Goal: Task Accomplishment & Management: Complete application form

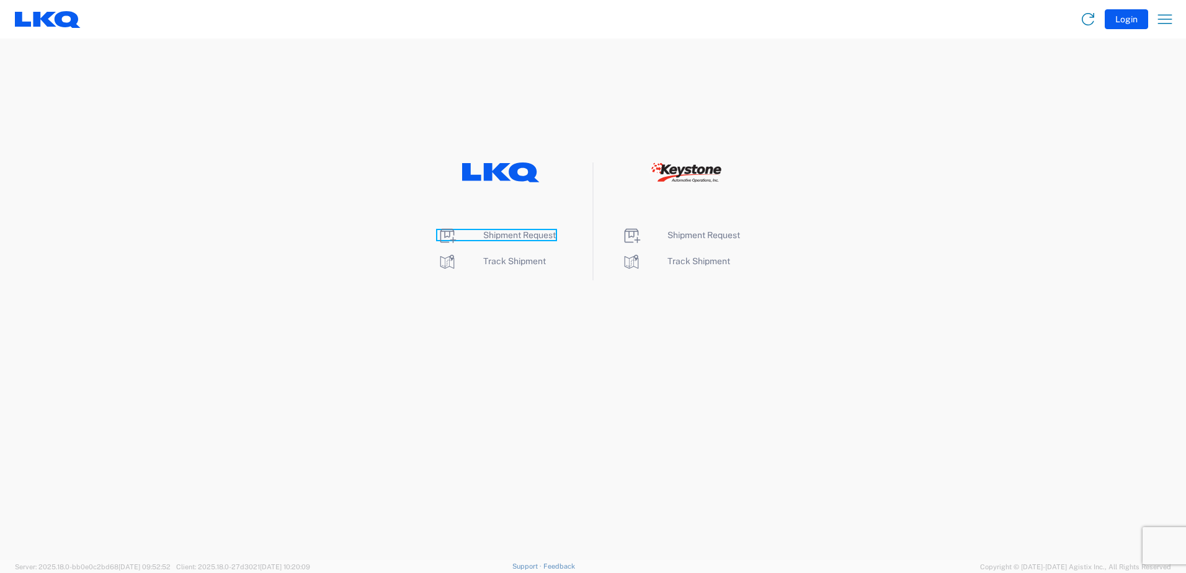
click at [522, 236] on span "Shipment Request" at bounding box center [519, 235] width 73 height 10
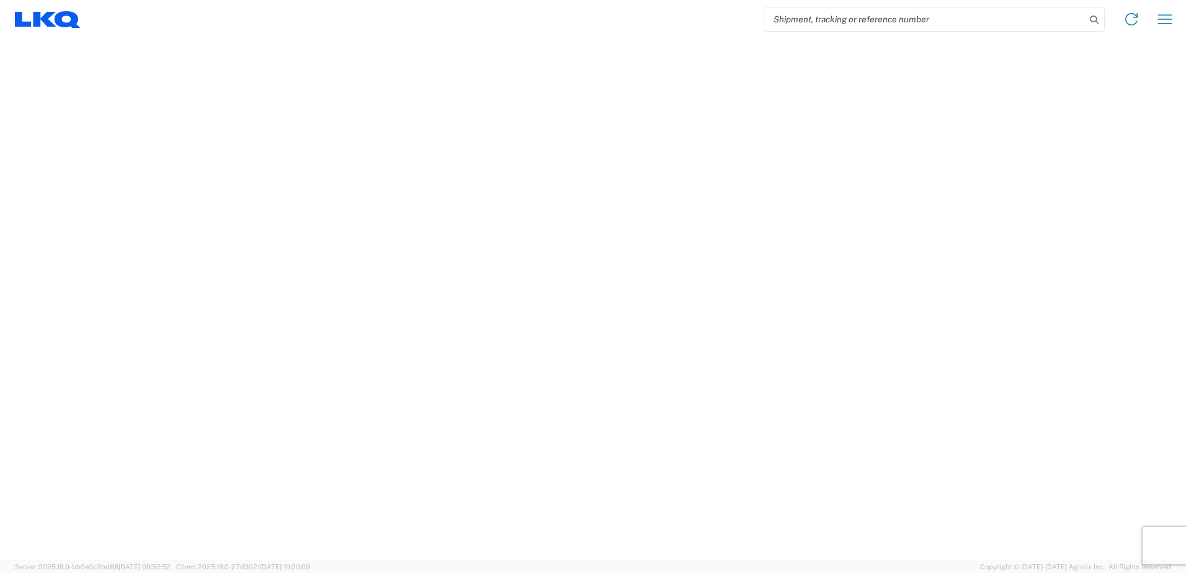
select select "FULL"
select select "LBS"
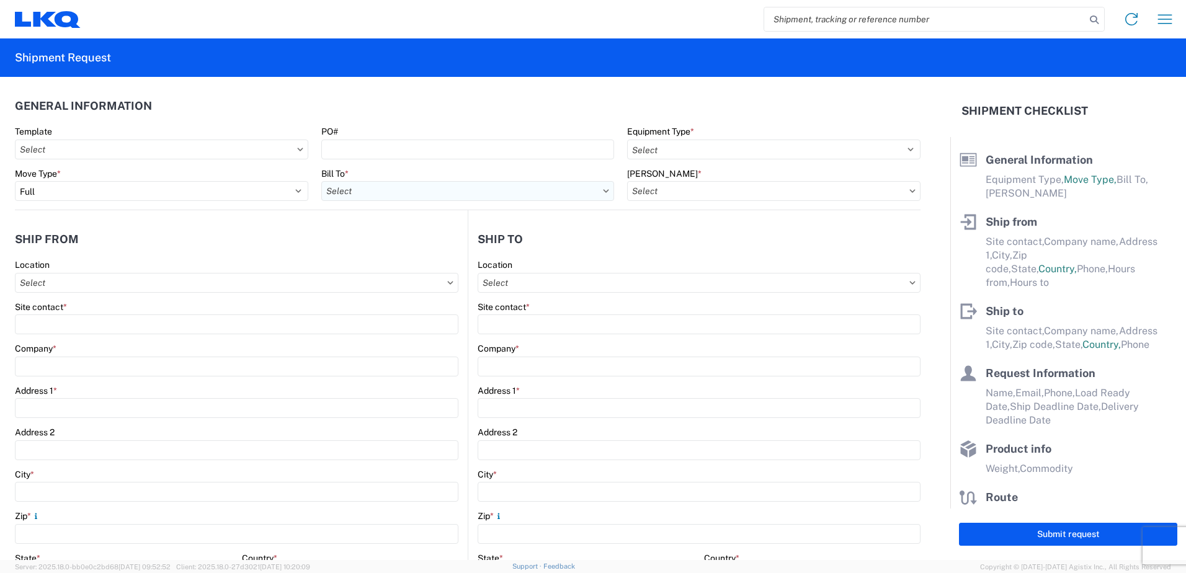
click at [524, 194] on input "Bill To *" at bounding box center [467, 191] width 293 height 20
type input "3392"
click at [367, 242] on div "3392 - Transmetco" at bounding box center [429, 246] width 217 height 20
type input "3392 - Transmetco"
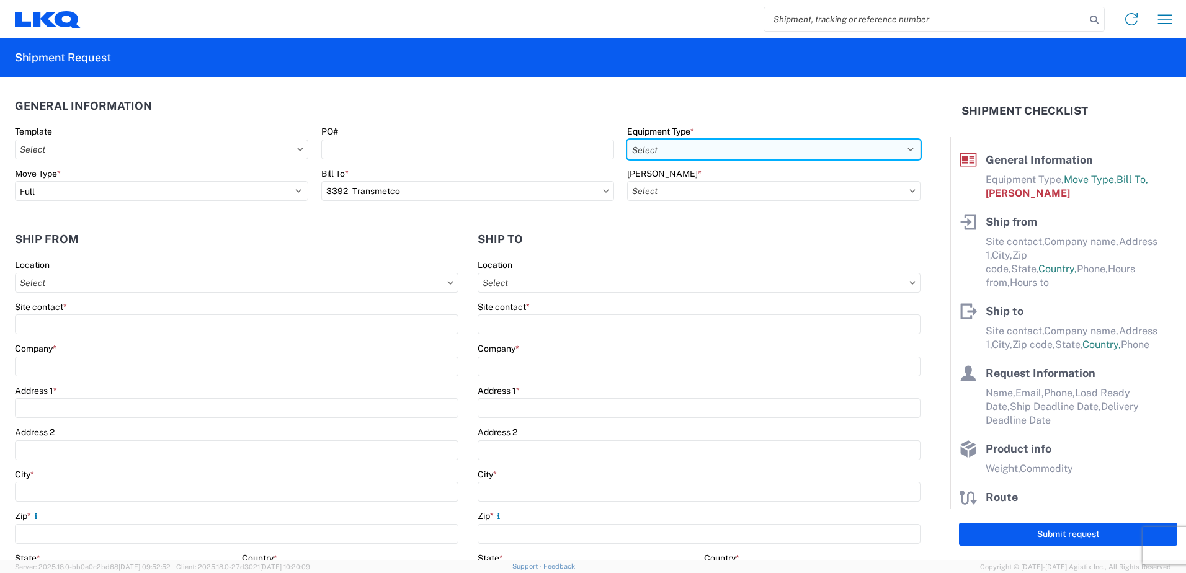
click at [903, 150] on select "Select 53’ Dry Van Flatbed Dropdeck (van) Lowboy (flatbed) Rail" at bounding box center [773, 150] width 293 height 20
select select "STDV"
click at [627, 140] on select "Select 53’ Dry Van Flatbed Dropdeck (van) Lowboy (flatbed) Rail" at bounding box center [773, 150] width 293 height 20
click at [672, 187] on input "Bill Code *" at bounding box center [773, 191] width 293 height 20
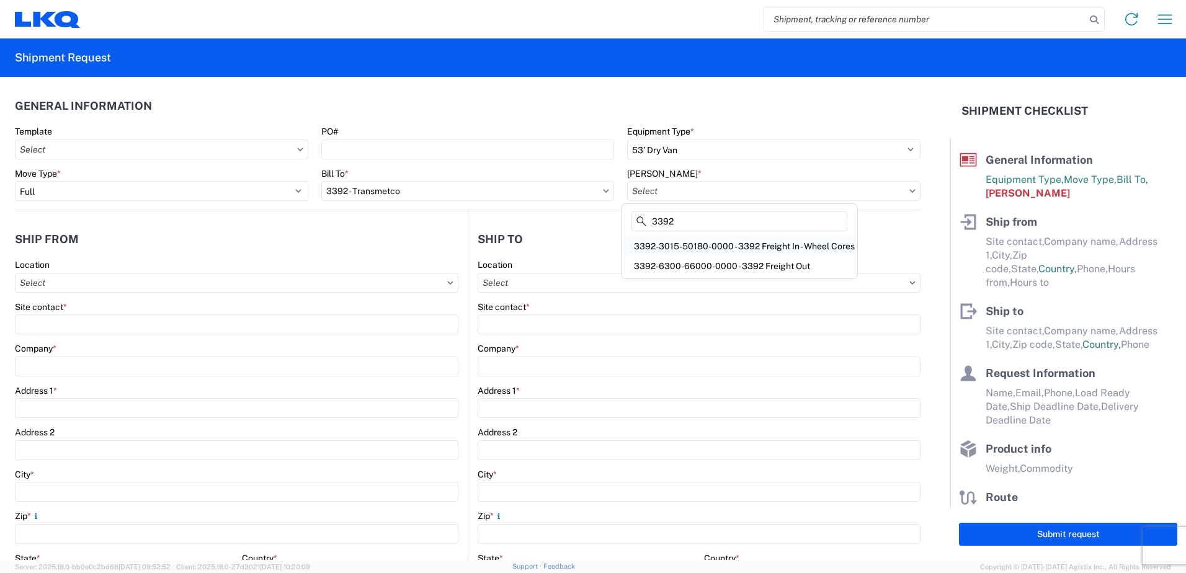
type input "3392"
click at [663, 248] on div "3392-3015-50180-0000 - 3392 Freight In - Wheel Cores" at bounding box center [739, 246] width 231 height 20
type input "3392-3015-50180-0000 - 3392 Freight In - Wheel Cores"
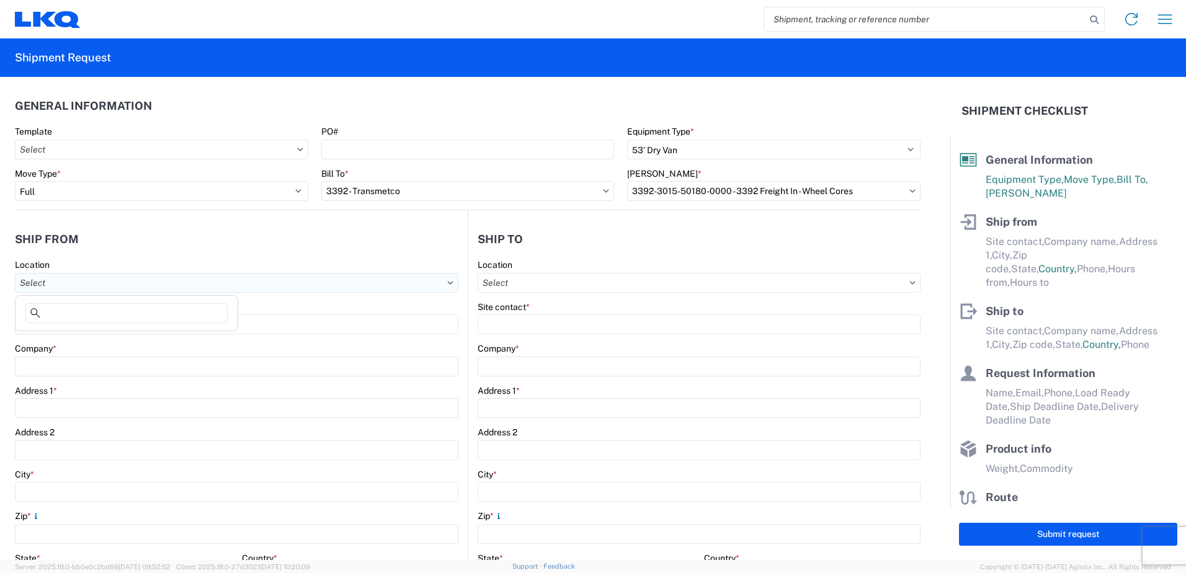
click at [71, 288] on input "Location" at bounding box center [237, 283] width 444 height 20
type input "1350"
click at [78, 336] on div "1350 - LKQ Gorham - Gorham Me" at bounding box center [126, 338] width 217 height 20
type input "1350 - LKQ Gorham - Gorham Me"
type input "LKQ Corporation"
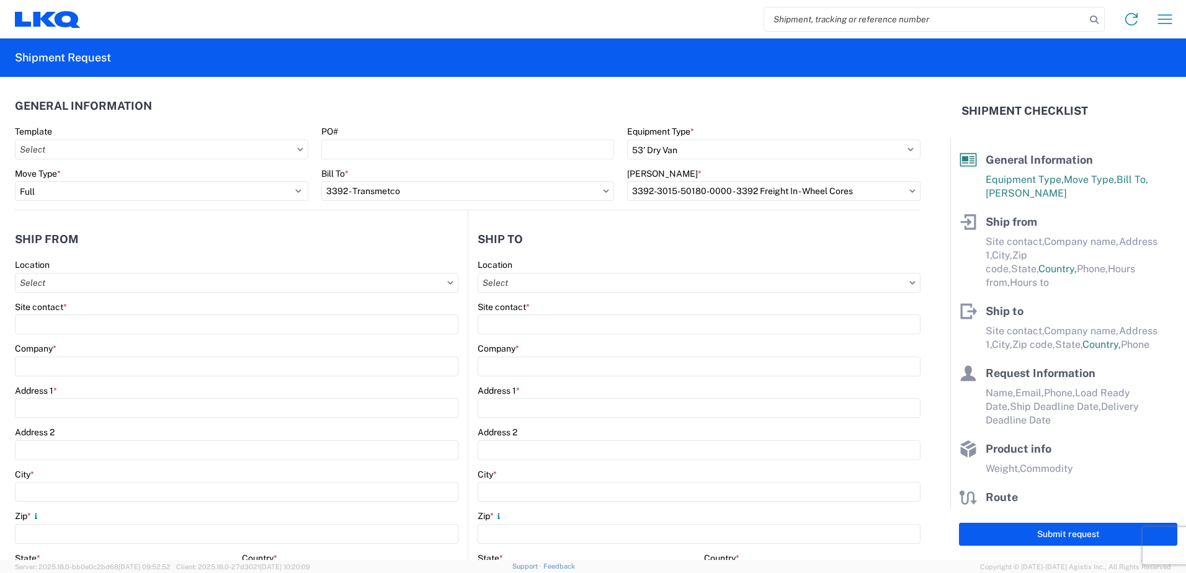
type input "192 Narragansett St"
type input "Gorham"
type input "04038"
select select "ME"
select select "US"
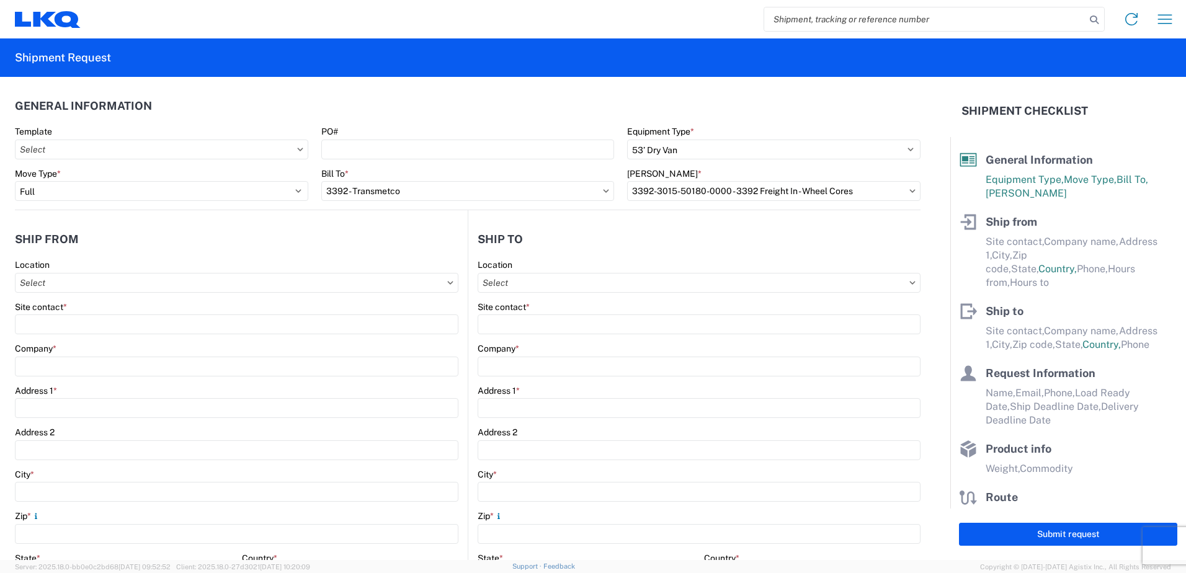
type input "07:00"
type input "12:00"
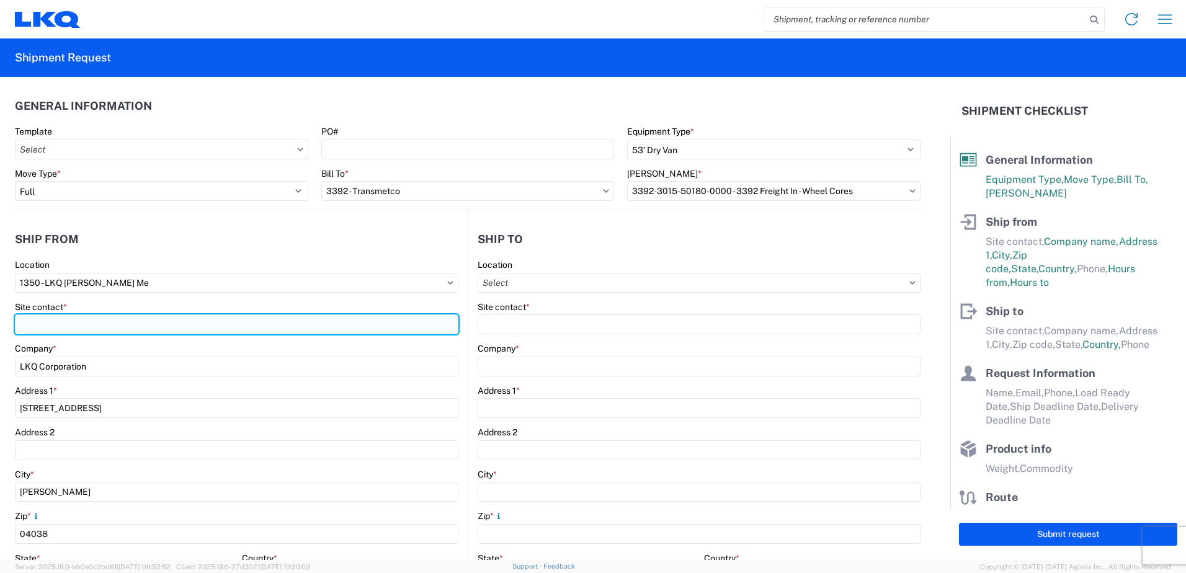
click at [49, 324] on input "Site contact *" at bounding box center [237, 325] width 444 height 20
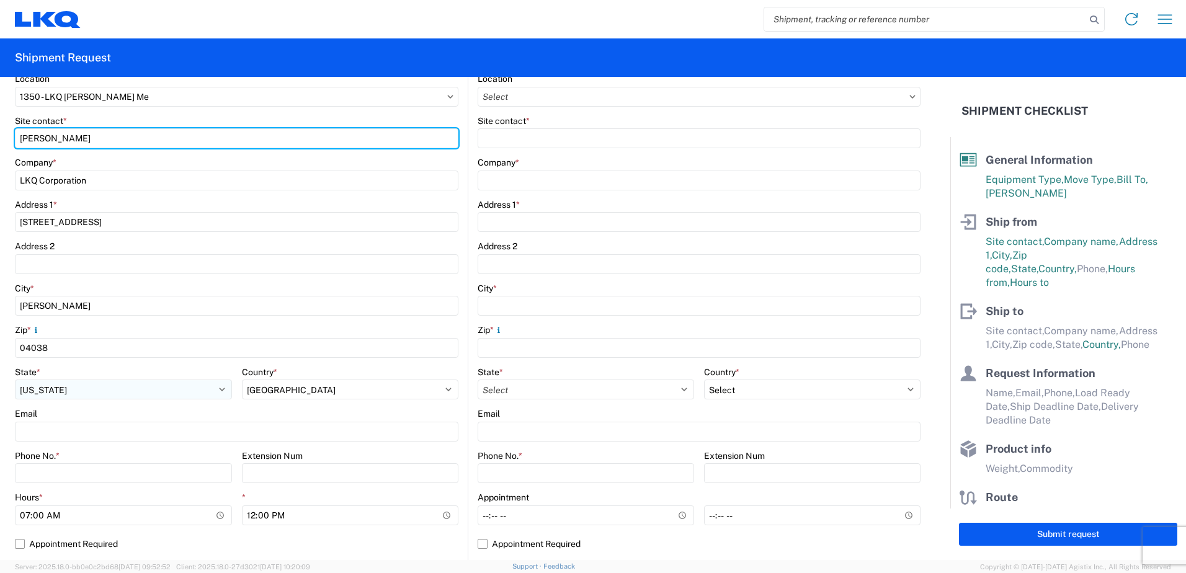
scroll to position [248, 0]
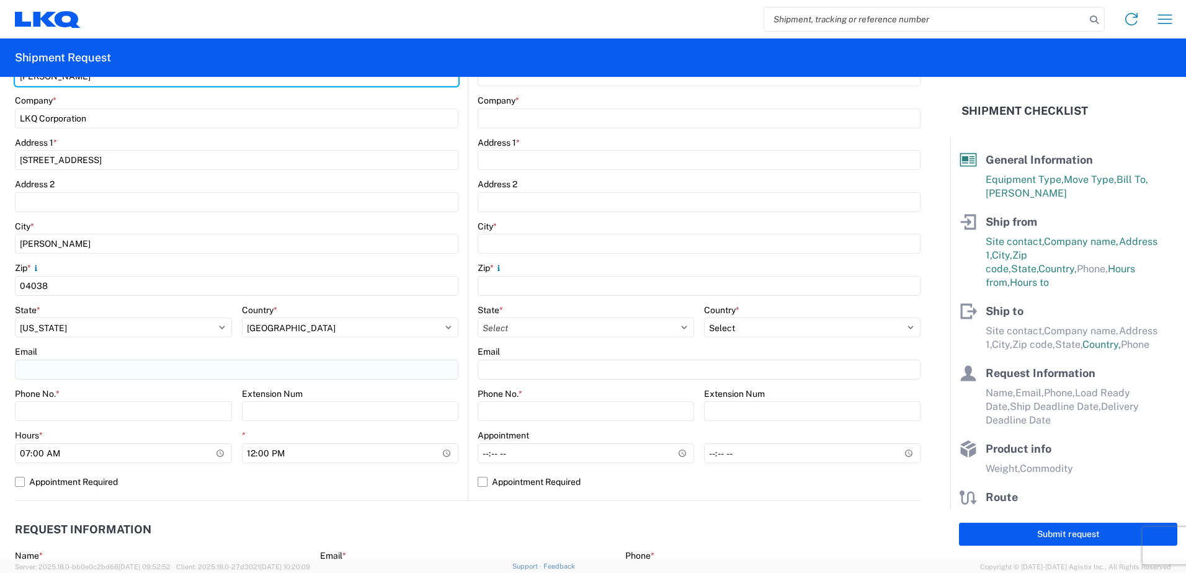
type input "Adam Bruce"
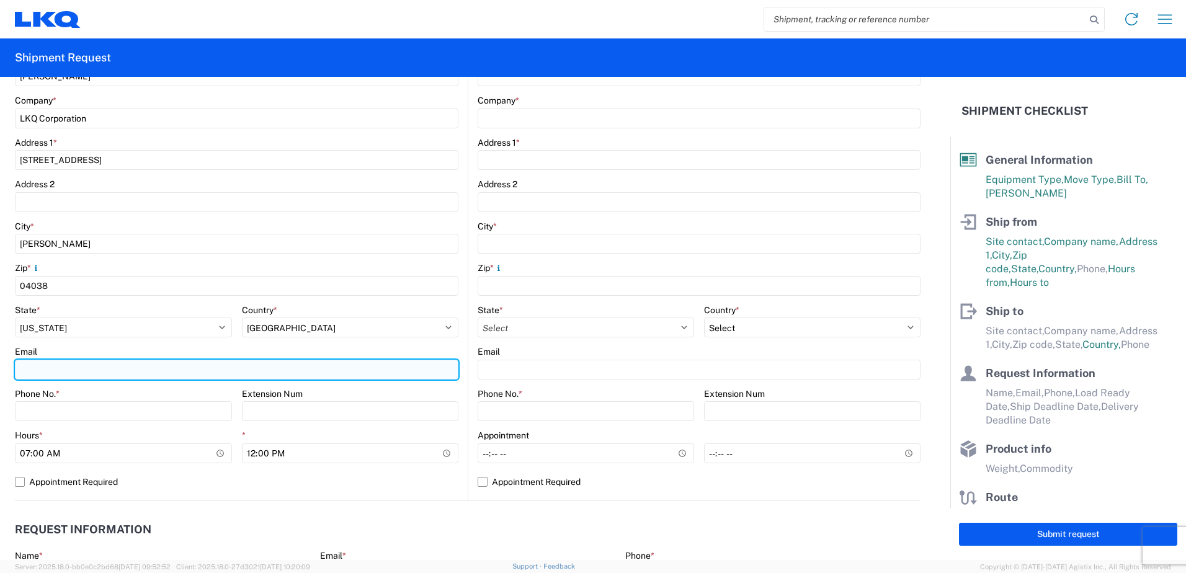
click at [23, 369] on input "Email" at bounding box center [237, 370] width 444 height 20
click at [47, 372] on input "Email" at bounding box center [237, 370] width 444 height 20
type input "ajbruce@lkqcorp.com"
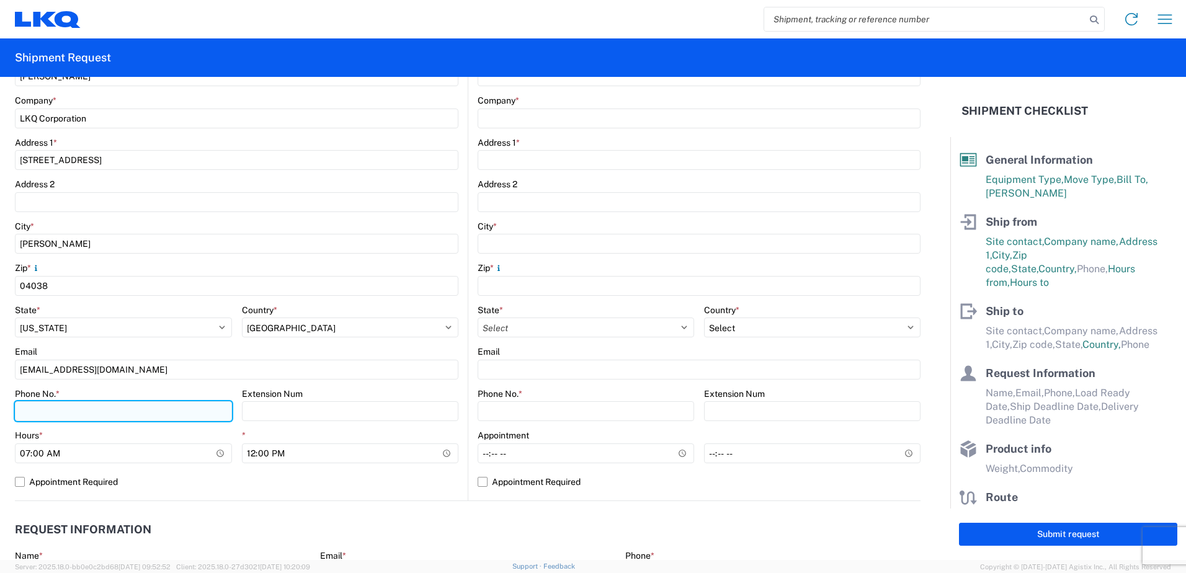
click at [24, 409] on input "Phone No. *" at bounding box center [123, 411] width 217 height 20
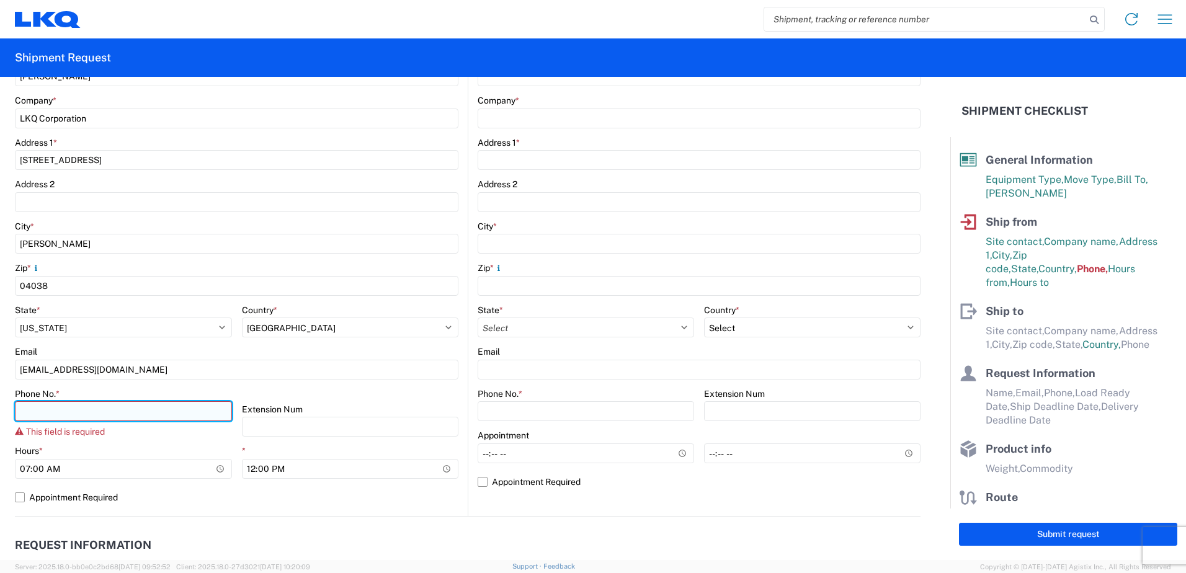
click at [52, 409] on input "Phone No. *" at bounding box center [123, 411] width 217 height 20
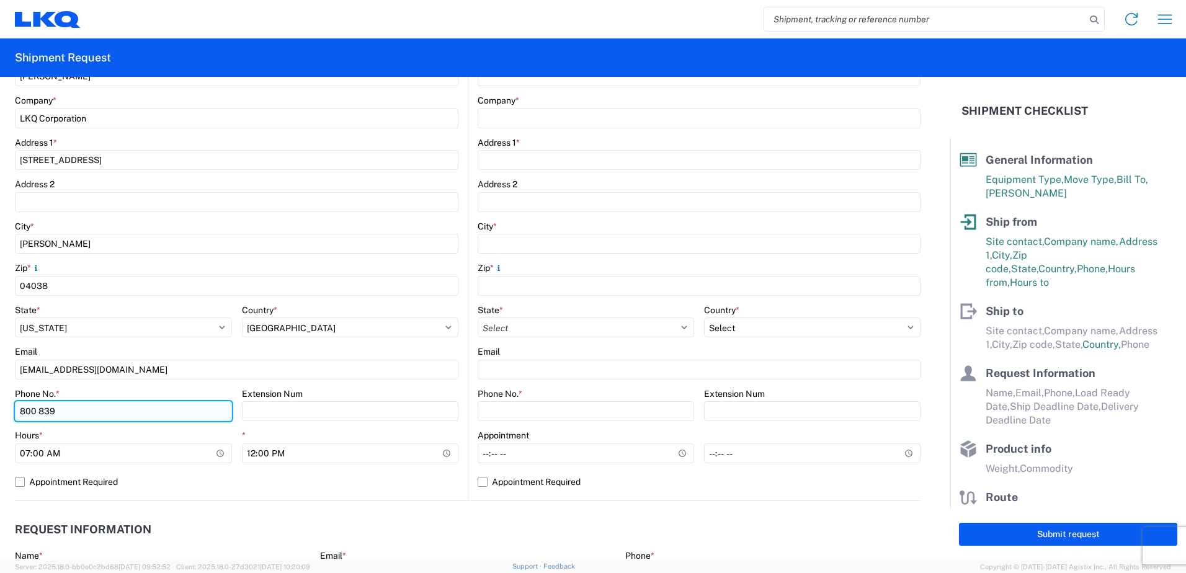
click at [61, 407] on input "800 839" at bounding box center [123, 411] width 217 height 20
click at [66, 413] on input "800 839-3" at bounding box center [123, 411] width 217 height 20
drag, startPoint x: 128, startPoint y: 414, endPoint x: 81, endPoint y: 417, distance: 47.3
click at [81, 417] on input "800 839-3080 ext 2811" at bounding box center [123, 411] width 217 height 20
type input "800 839-3080"
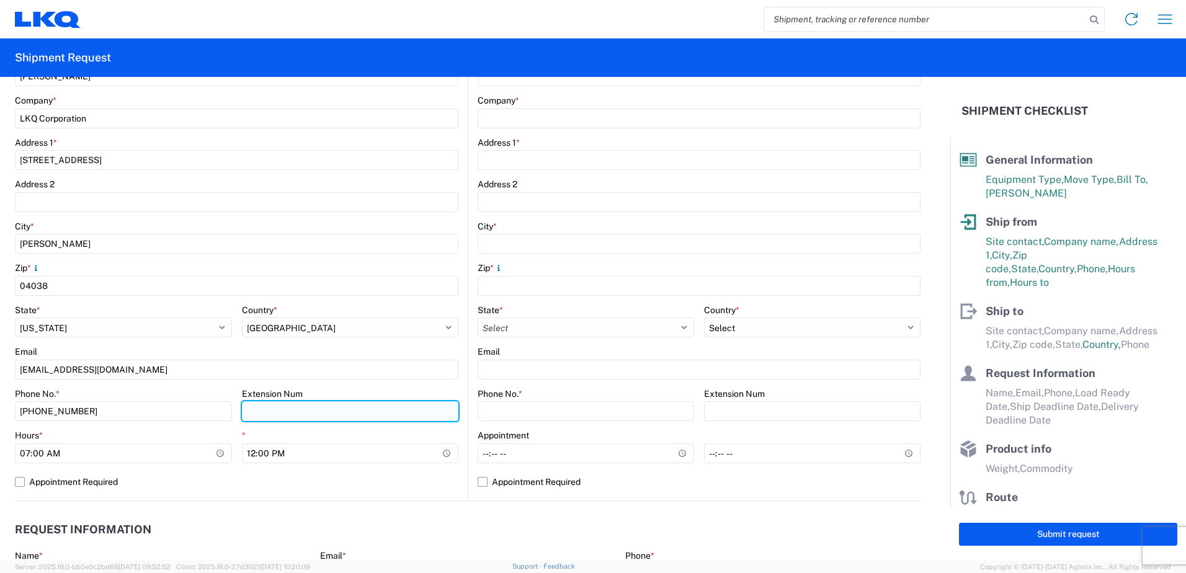
click at [286, 412] on input "Extension Num" at bounding box center [350, 411] width 217 height 20
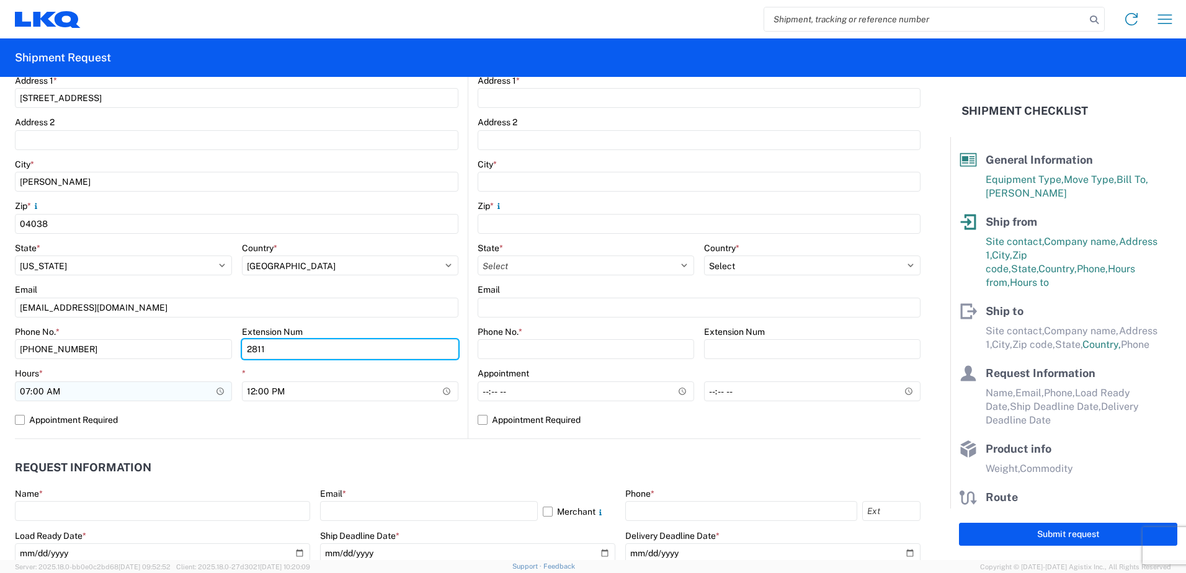
type input "2811"
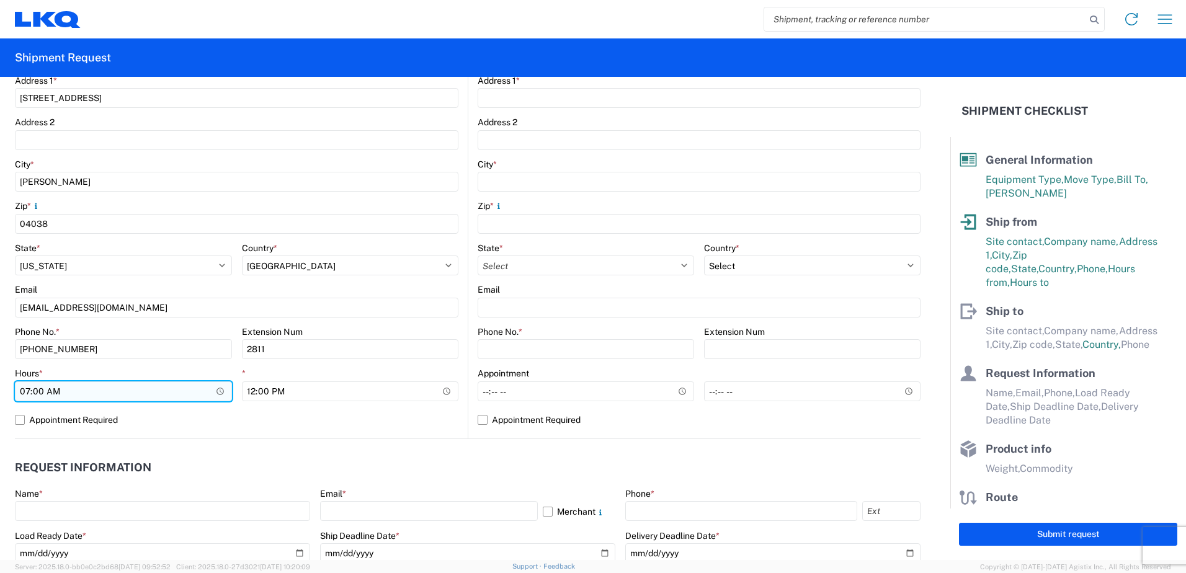
click at [219, 390] on input "07:00" at bounding box center [123, 392] width 217 height 20
type input "09:00"
click at [304, 423] on label "Appointment Required" at bounding box center [237, 420] width 444 height 20
click at [0, 0] on input "Appointment Required" at bounding box center [0, 0] width 0 height 0
select select "US"
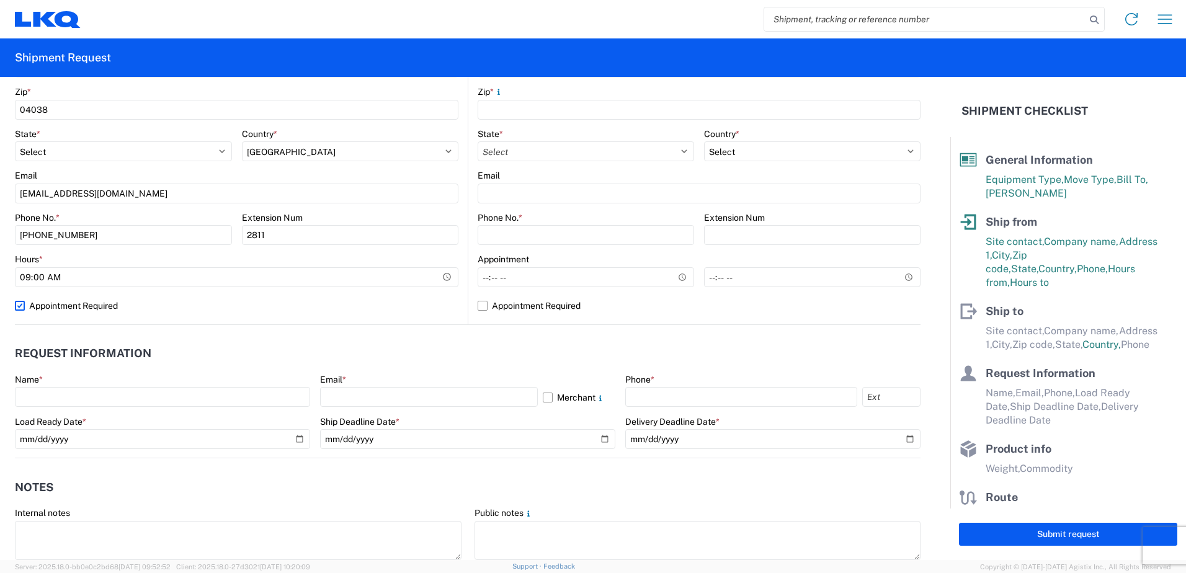
scroll to position [434, 0]
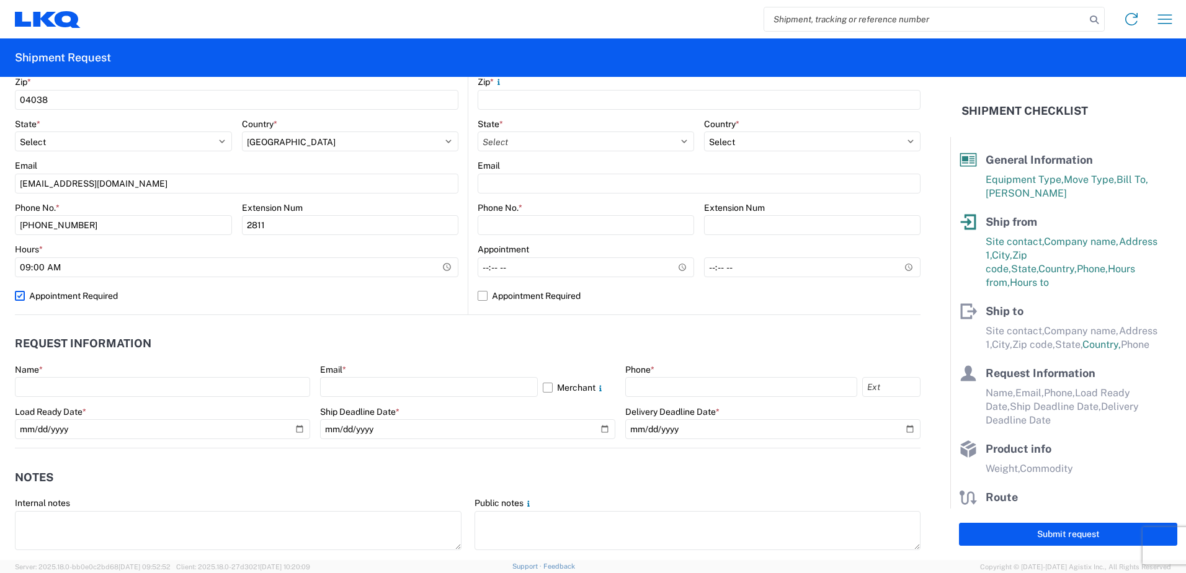
click at [25, 297] on label "Appointment Required" at bounding box center [237, 296] width 444 height 20
click at [0, 0] on input "Appointment Required" at bounding box center [0, 0] width 0 height 0
select select "US"
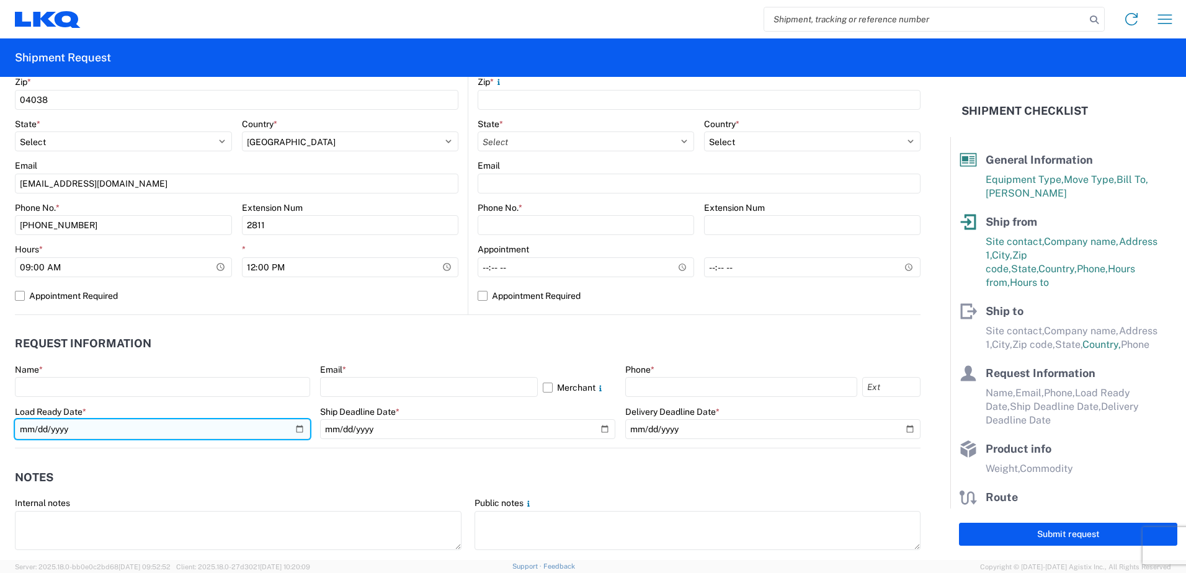
click at [37, 426] on input "date" at bounding box center [162, 429] width 295 height 20
click at [293, 430] on input "date" at bounding box center [162, 429] width 295 height 20
type input "2025-09-10"
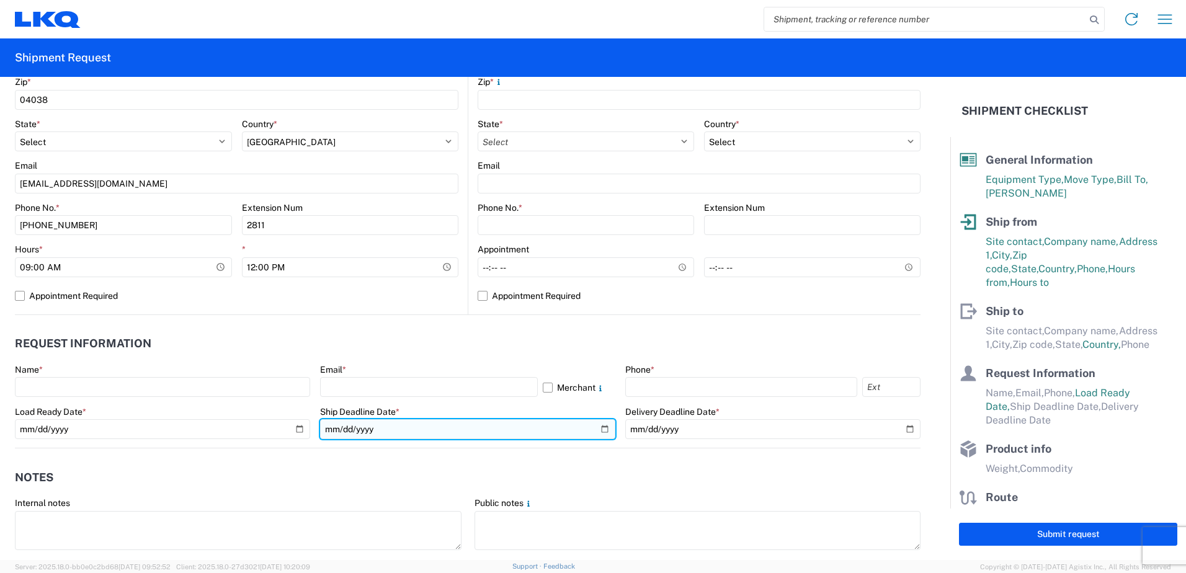
click at [602, 431] on input "date" at bounding box center [467, 429] width 295 height 20
type input "2025-09-15"
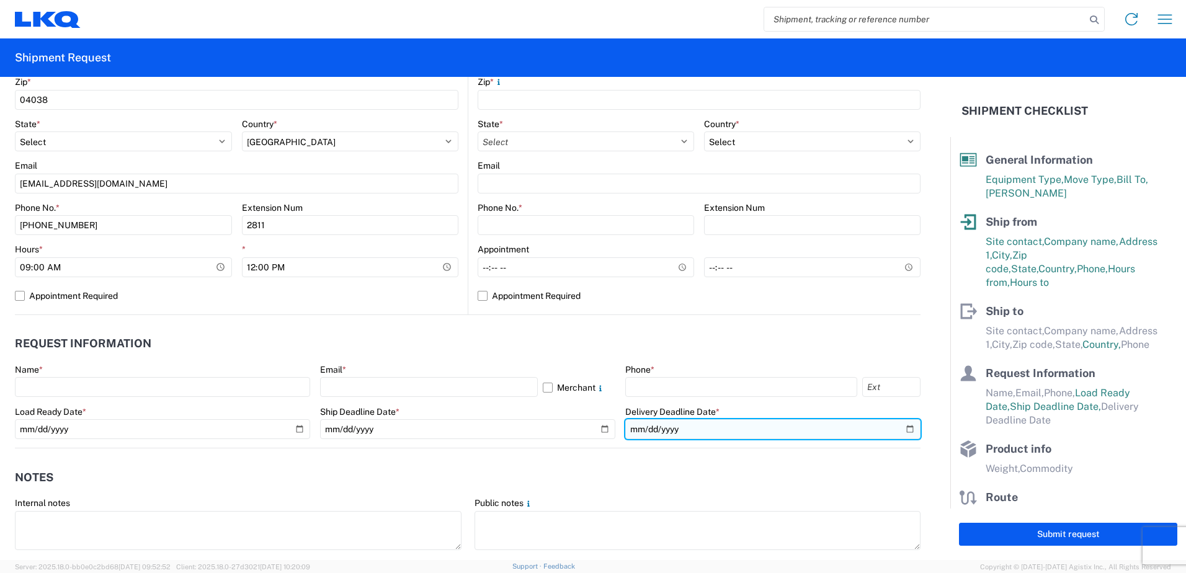
click at [896, 427] on input "date" at bounding box center [772, 429] width 295 height 20
type input "2025-09-18"
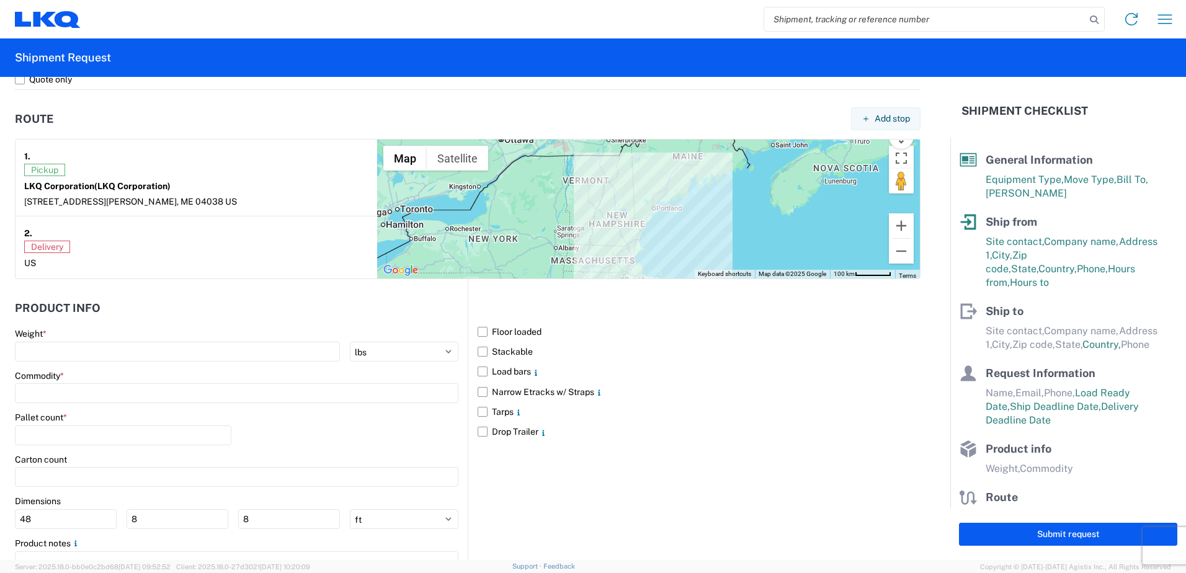
scroll to position [931, 0]
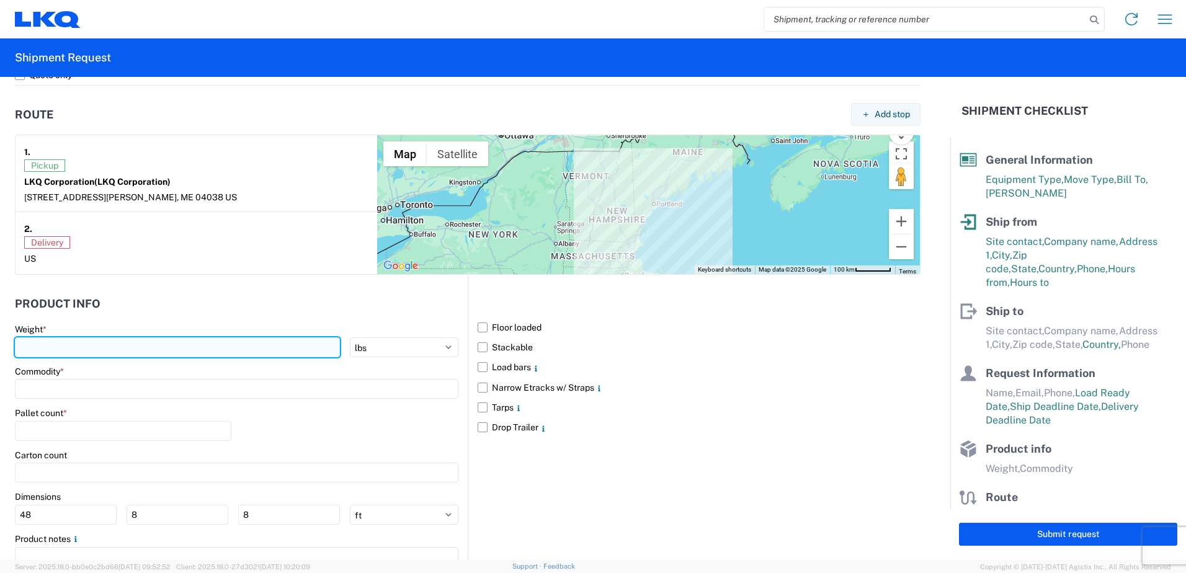
click at [96, 346] on input "number" at bounding box center [177, 347] width 325 height 20
type input "42000"
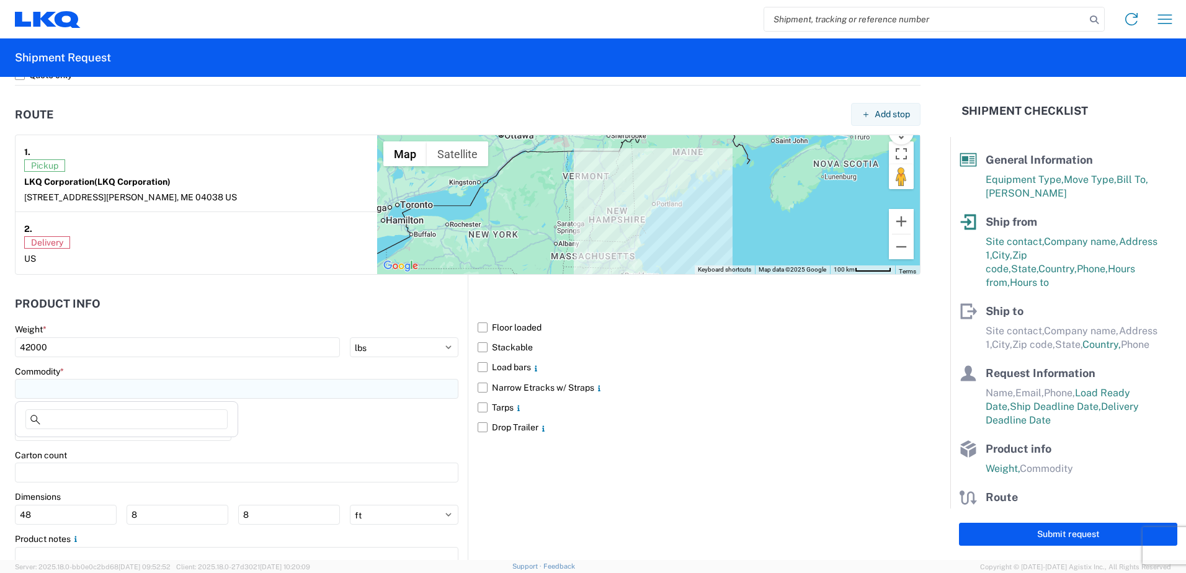
click at [73, 387] on input at bounding box center [237, 389] width 444 height 20
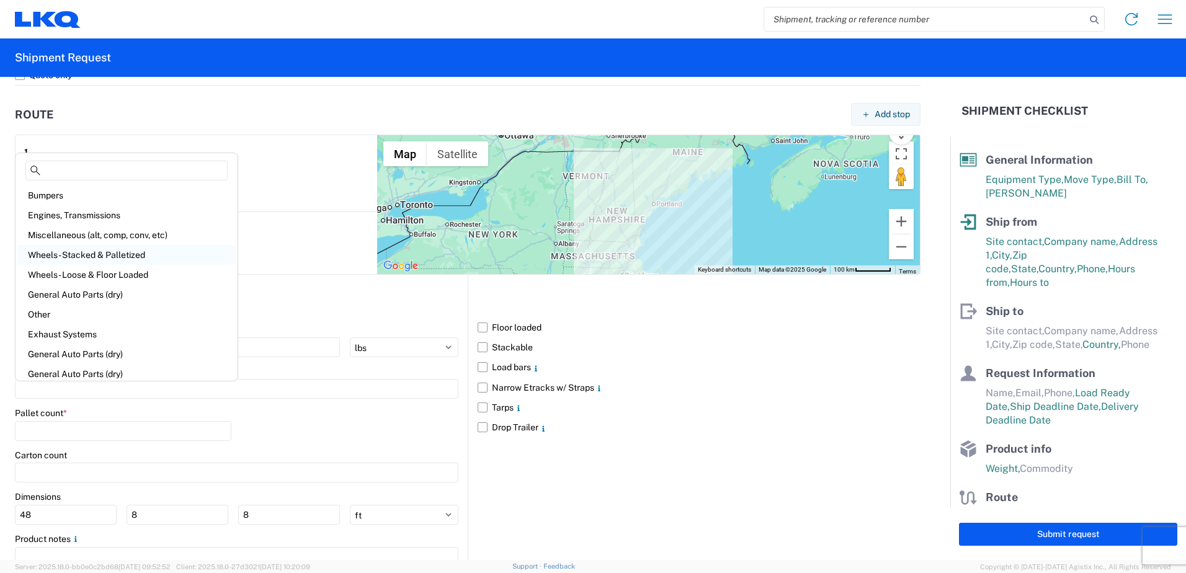
click at [94, 254] on div "Wheels - Stacked & Palletized" at bounding box center [126, 255] width 217 height 20
type input "Wheels - Stacked & Palletized"
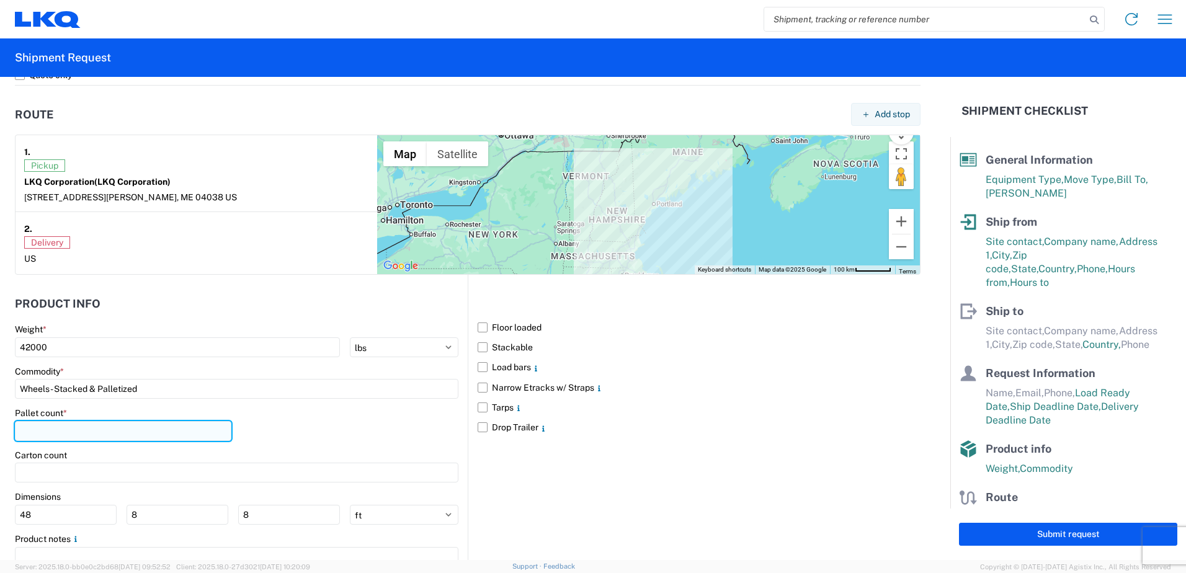
click at [73, 434] on input "number" at bounding box center [123, 431] width 217 height 20
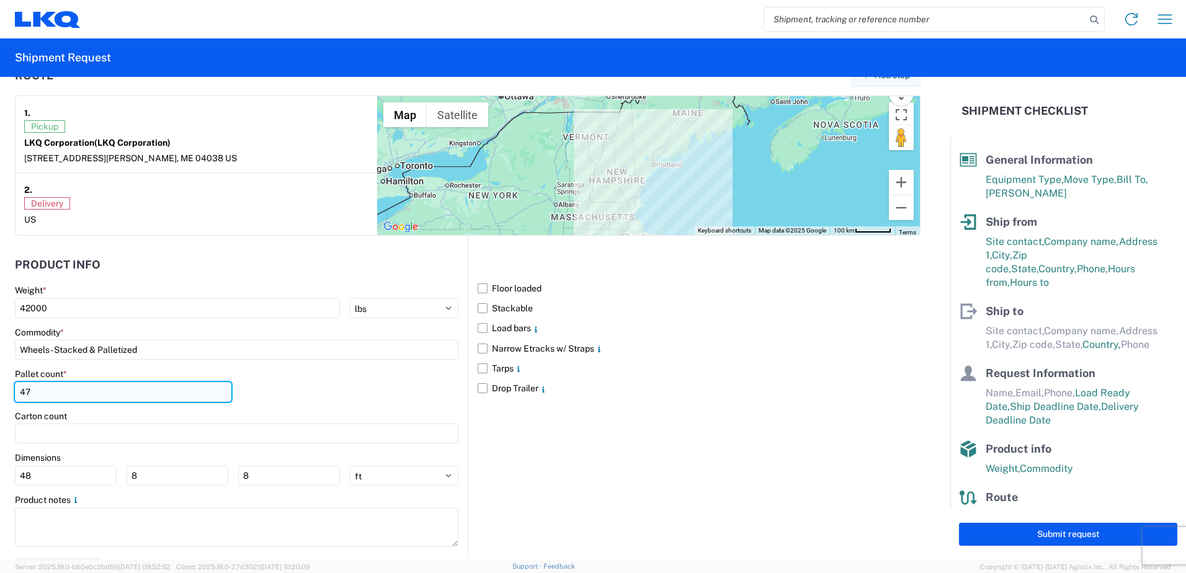
scroll to position [991, 0]
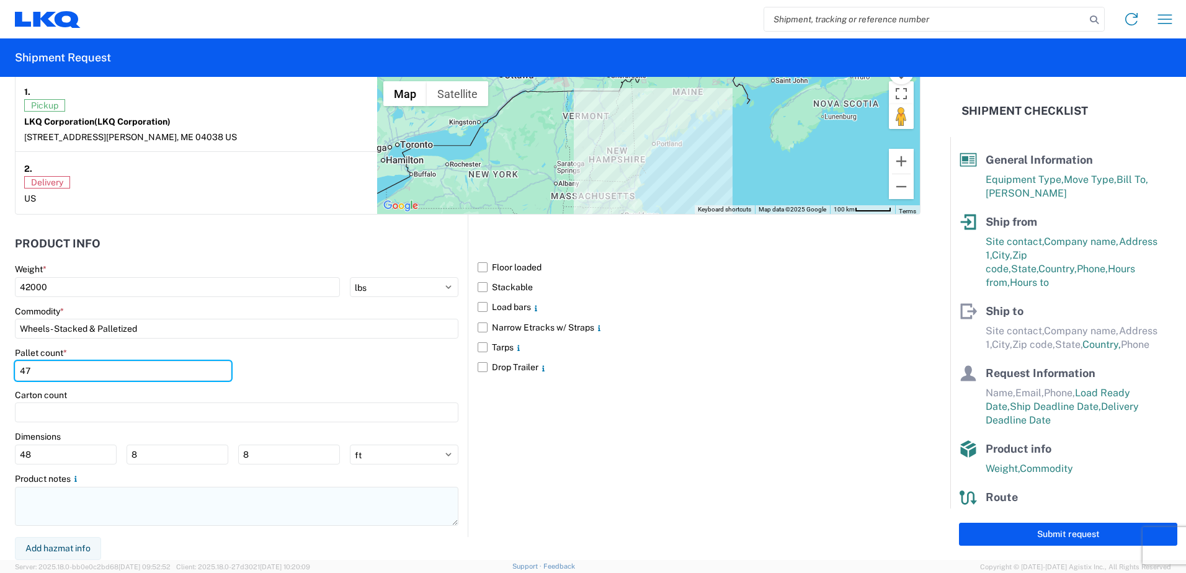
type input "47"
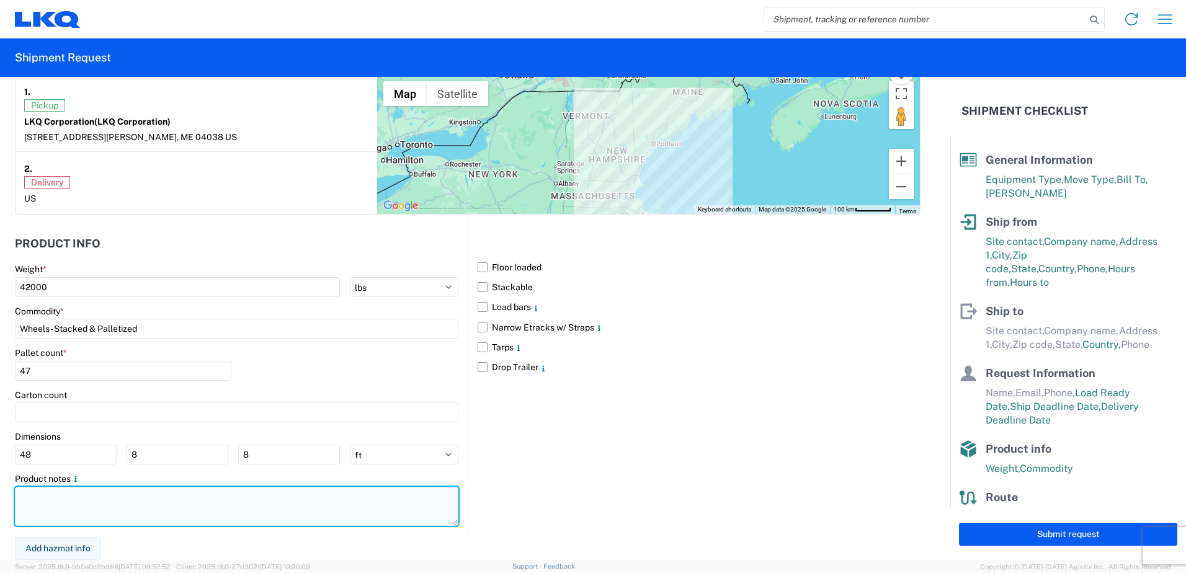
drag, startPoint x: 216, startPoint y: 498, endPoint x: 220, endPoint y: 489, distance: 9.4
click at [217, 494] on textarea at bounding box center [237, 506] width 444 height 39
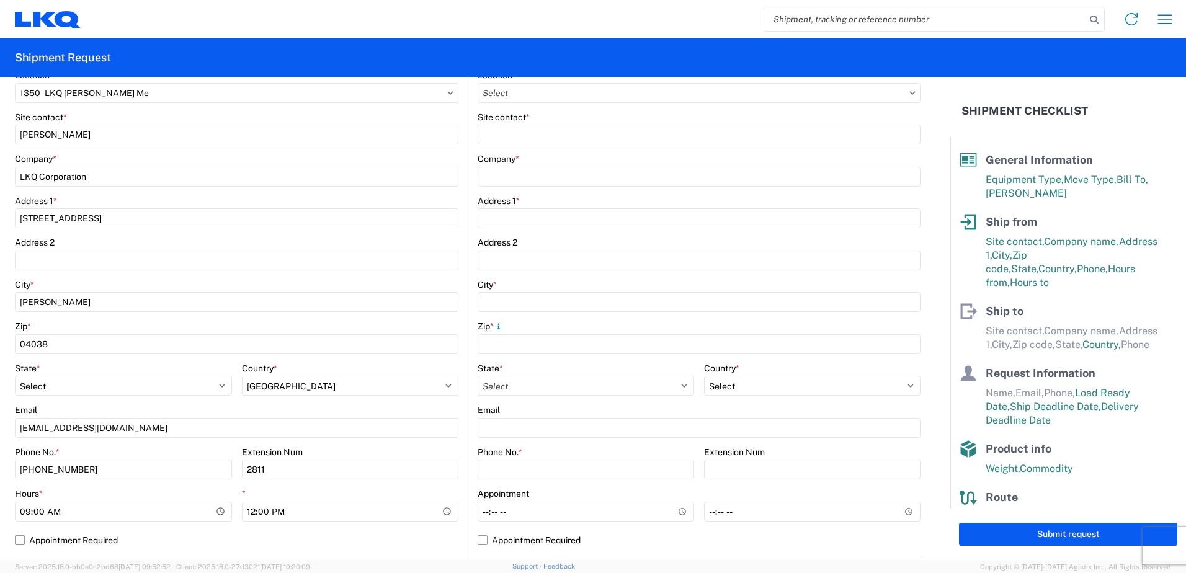
scroll to position [0, 0]
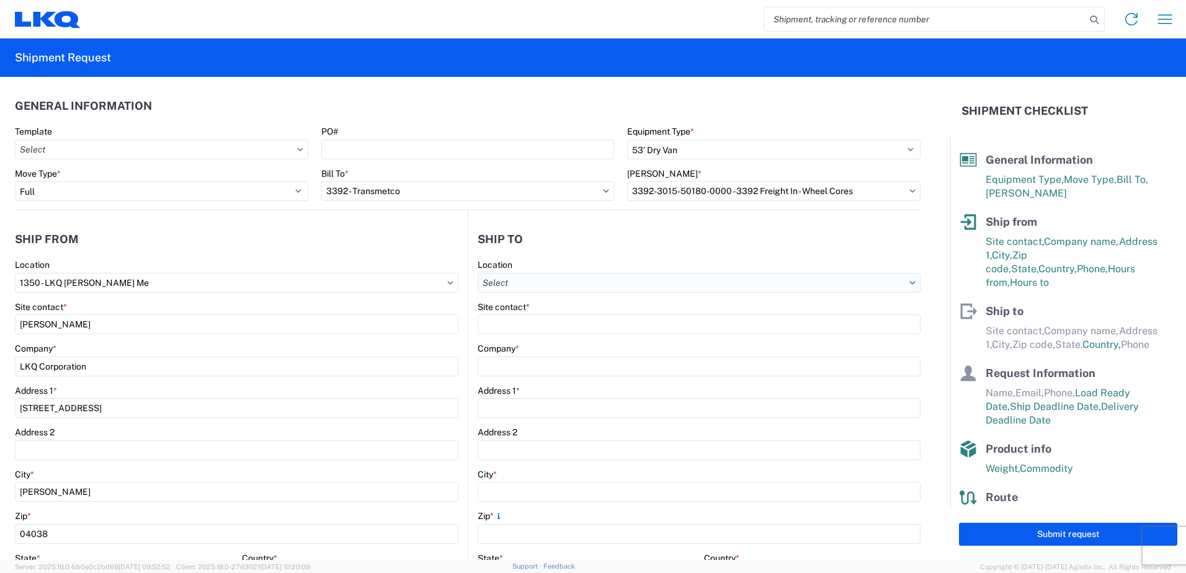
click at [505, 283] on input "Location" at bounding box center [699, 283] width 443 height 20
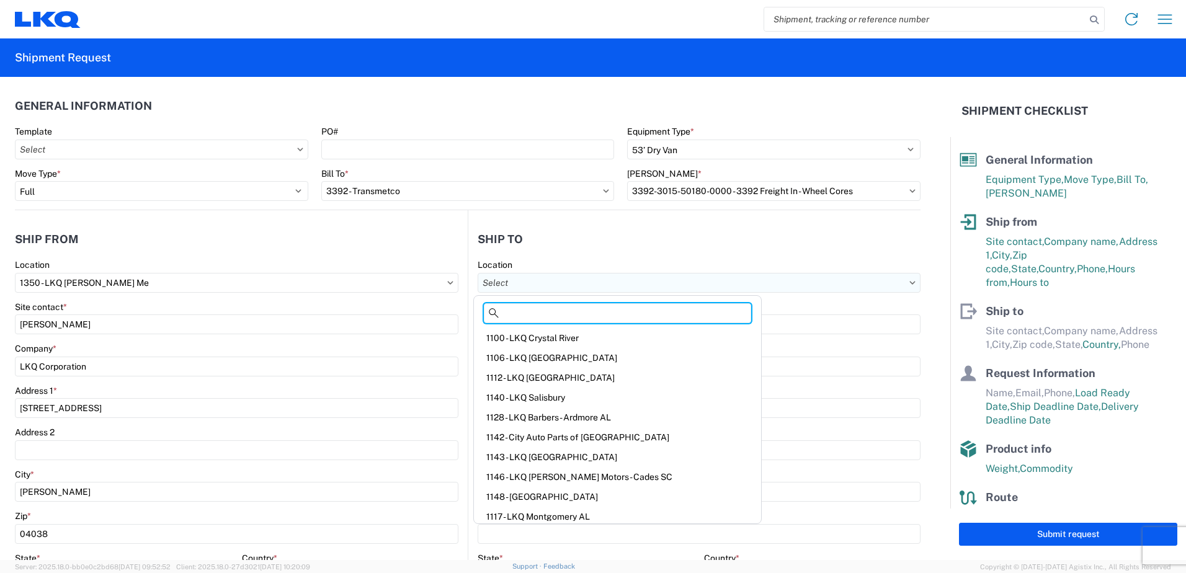
click at [512, 284] on input "Location" at bounding box center [699, 283] width 443 height 20
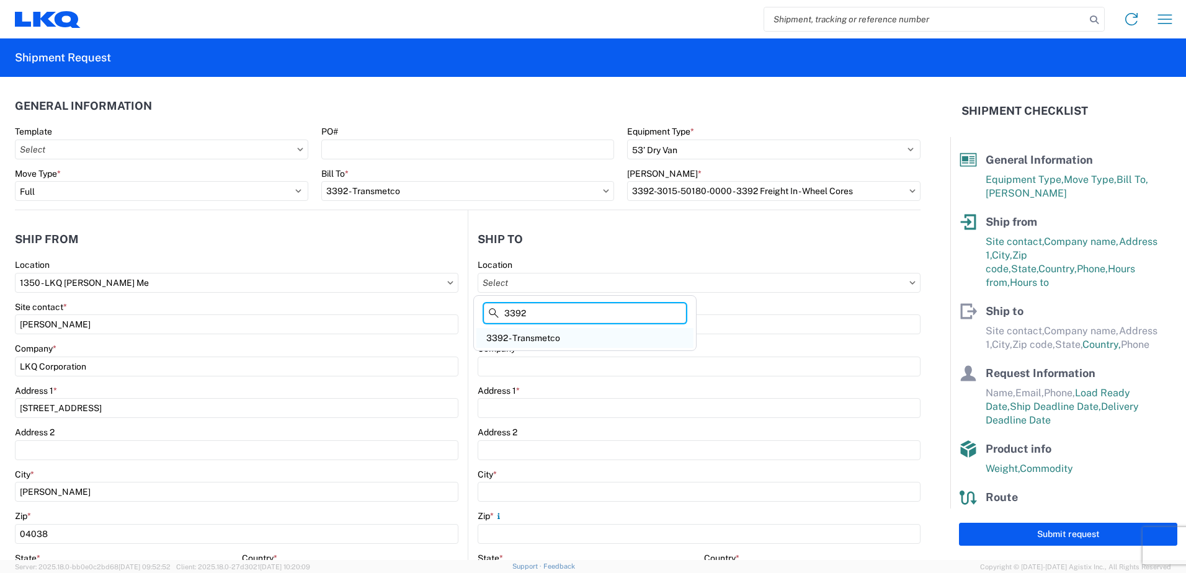
type input "3392"
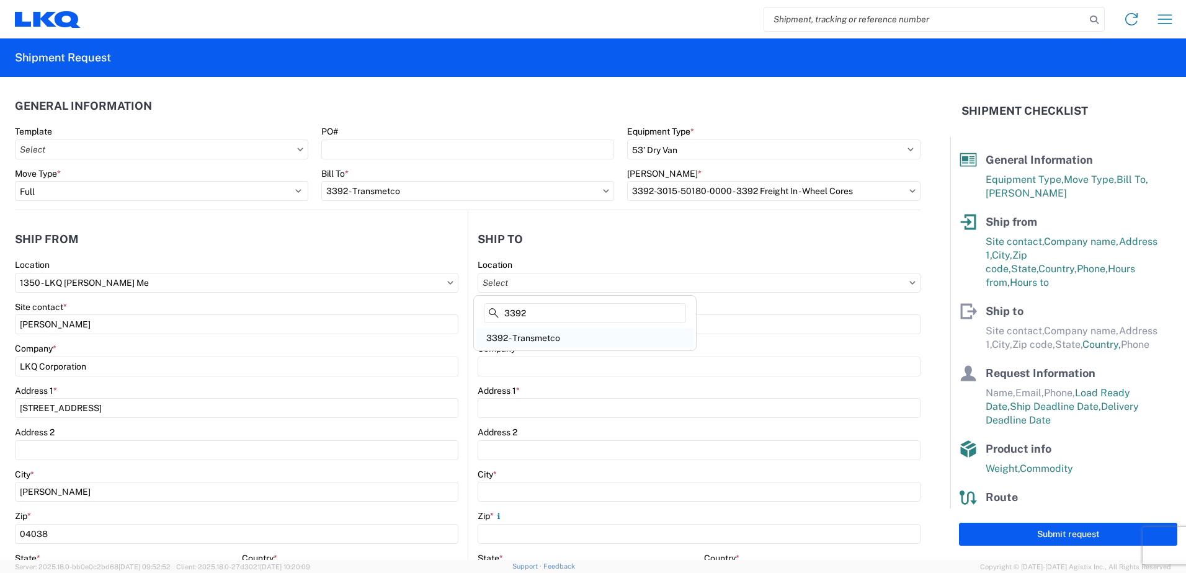
click at [522, 343] on div "3392 - Transmetco" at bounding box center [584, 338] width 217 height 20
type input "3392 - Transmetco"
type input "LKQ Corporation"
type input "1750 Riverfork Dr"
type input "Huntington"
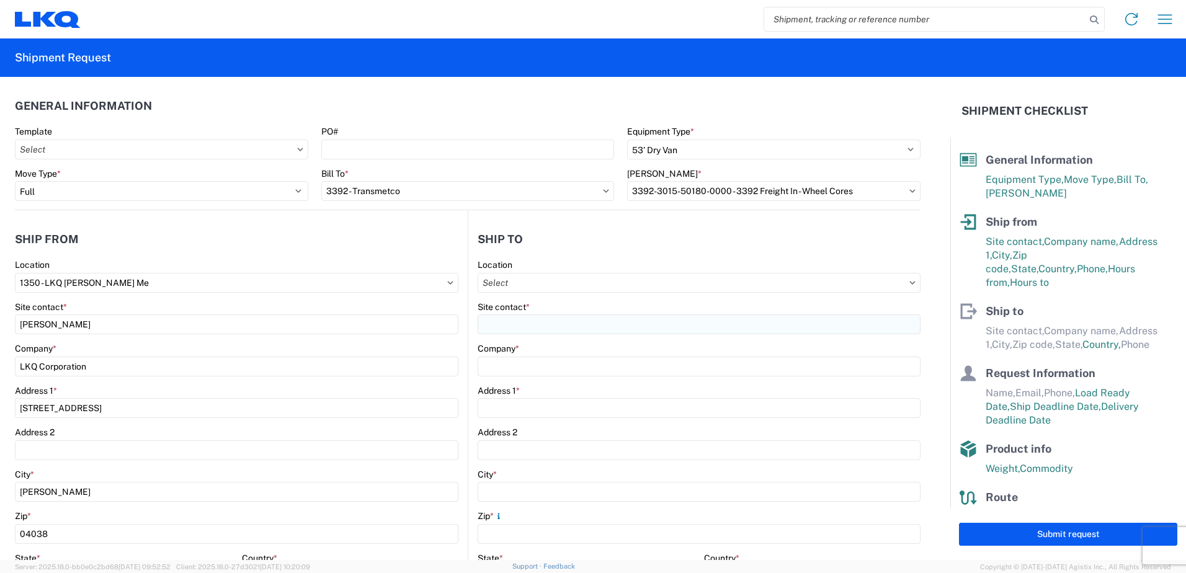
type input "46750"
select select "US"
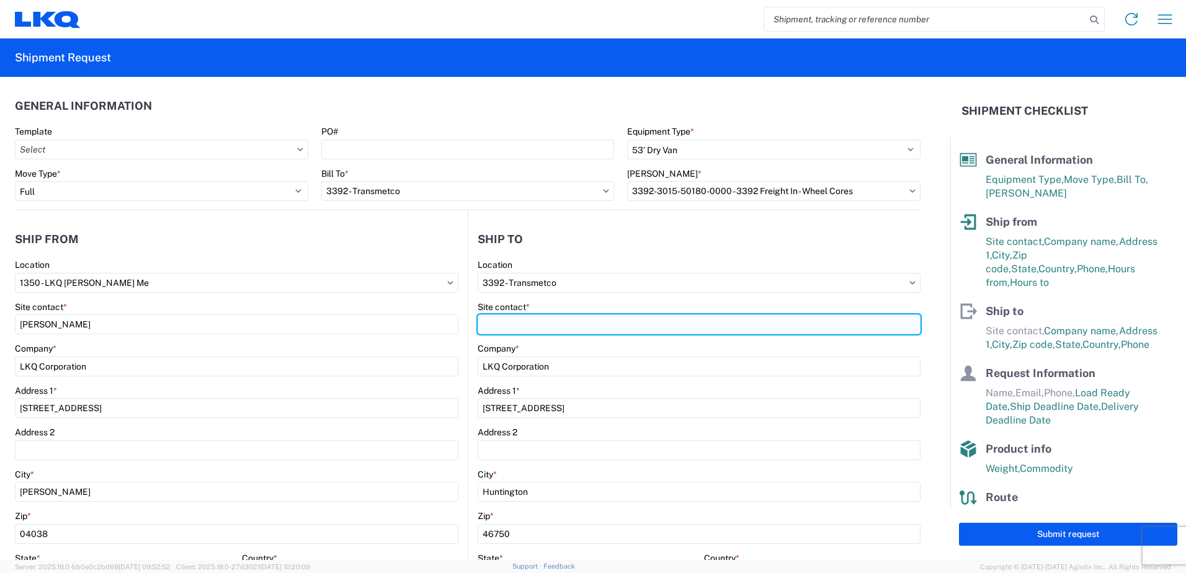
click at [497, 323] on input "Site contact *" at bounding box center [699, 325] width 443 height 20
type input "Ryan Gledhill"
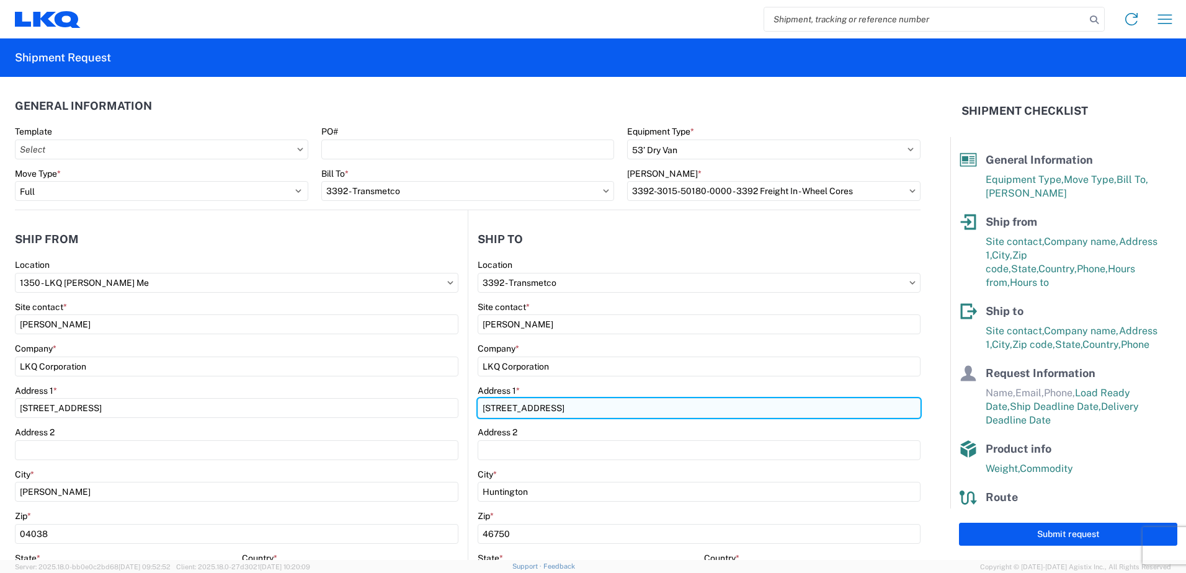
click at [633, 407] on input "1750 Riverfork Dr" at bounding box center [699, 408] width 443 height 20
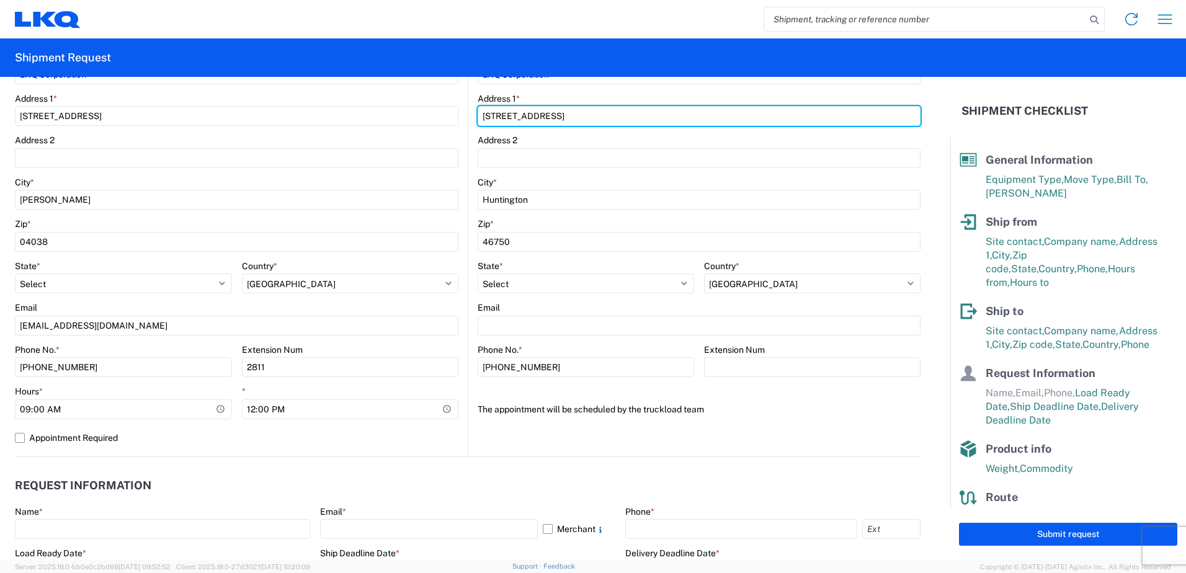
scroll to position [372, 0]
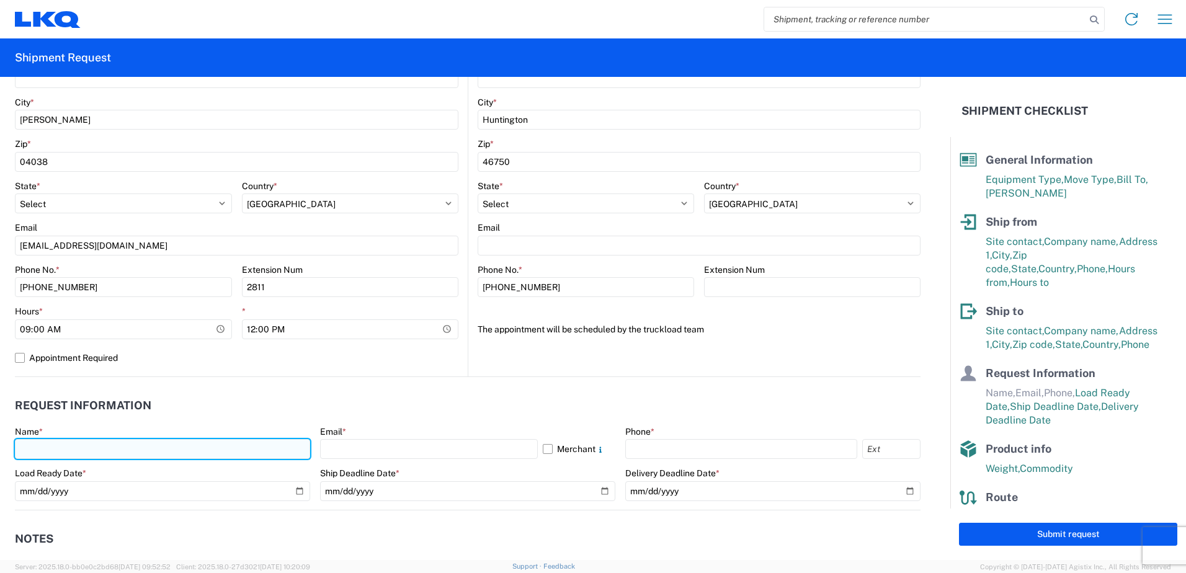
click at [60, 444] on input "text" at bounding box center [162, 449] width 295 height 20
type input "Dennis H. Cole"
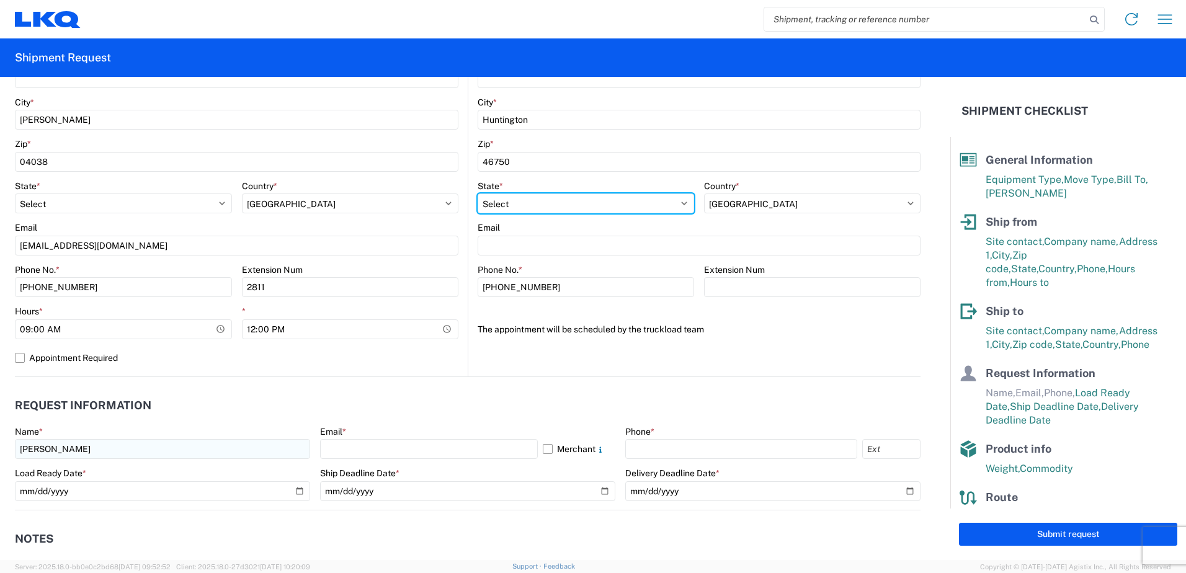
select select "GA"
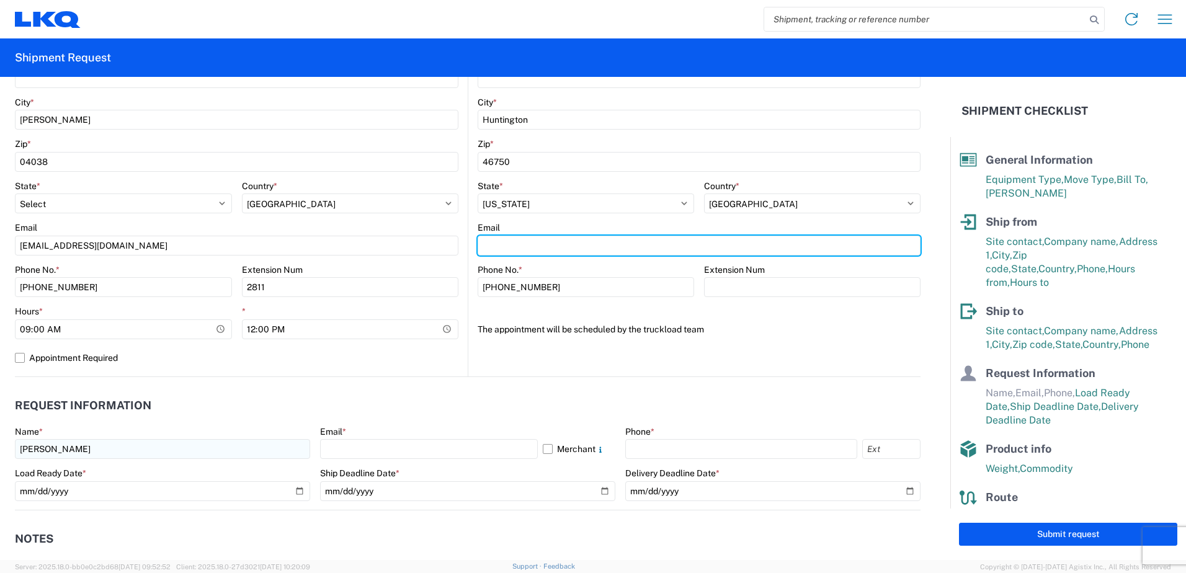
type input "saluce@lkqcorp.com"
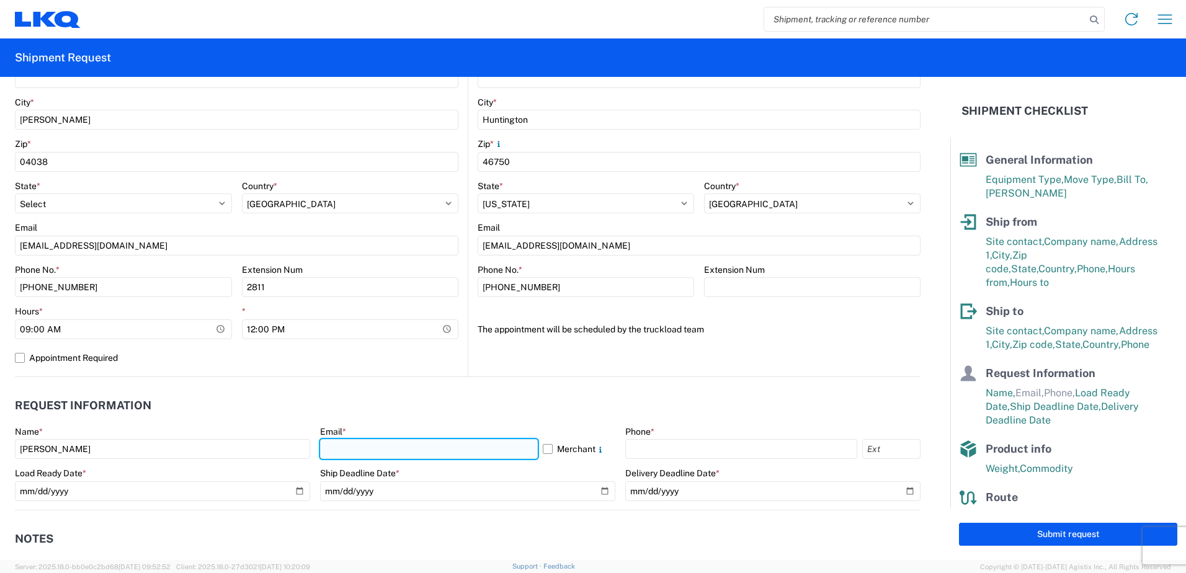
click at [346, 450] on input "text" at bounding box center [429, 449] width 218 height 20
type input "dhcole@lkqcorp.com"
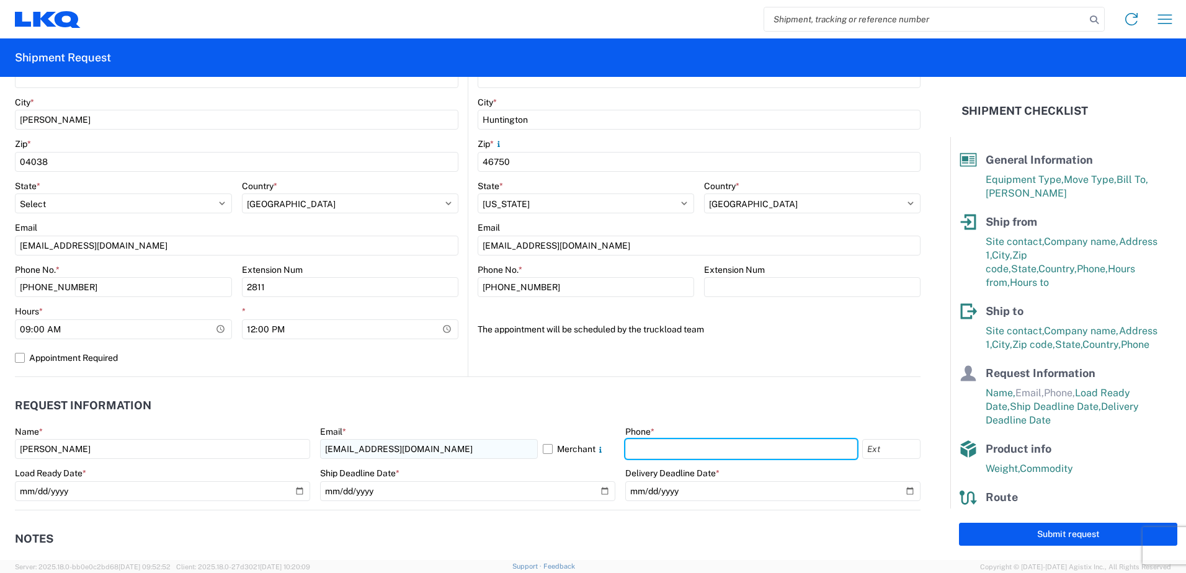
type input "5086710854"
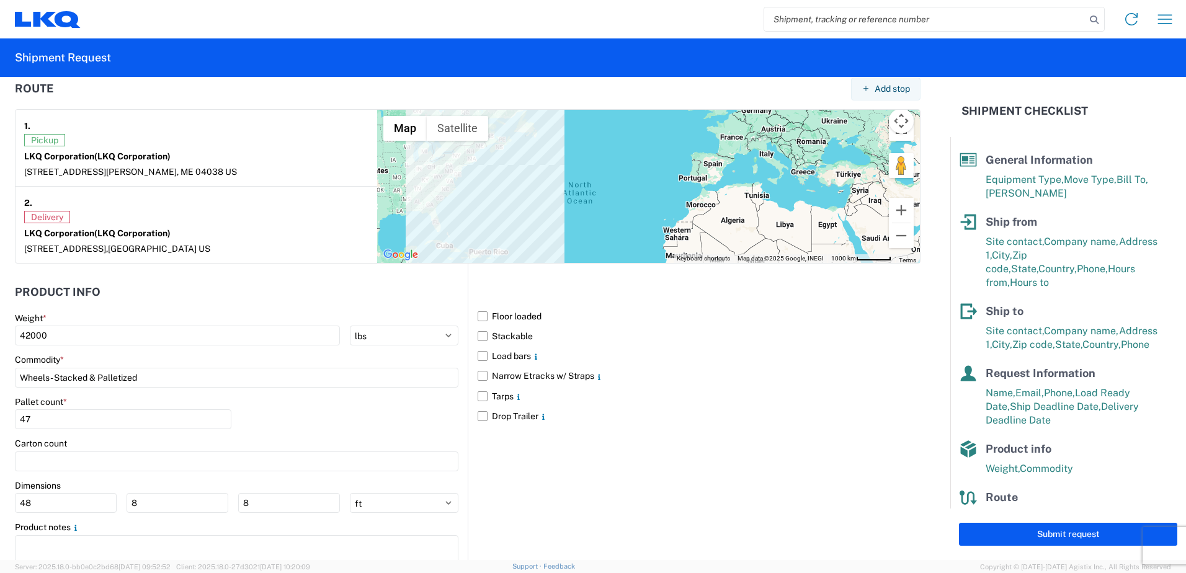
scroll to position [1004, 0]
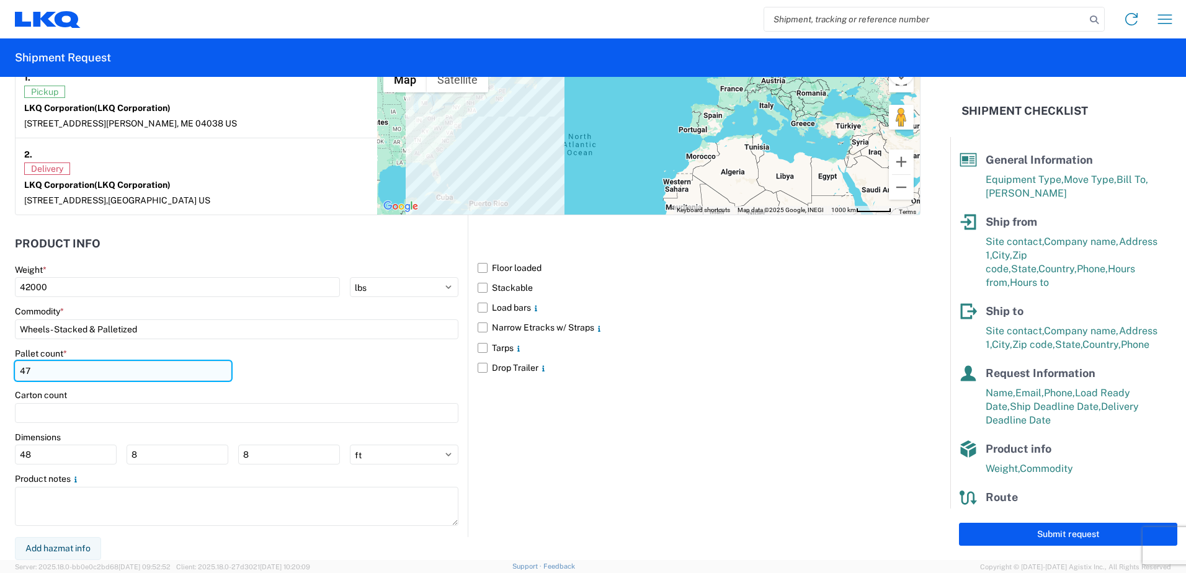
click at [61, 367] on input "47" at bounding box center [123, 371] width 217 height 20
type input "48"
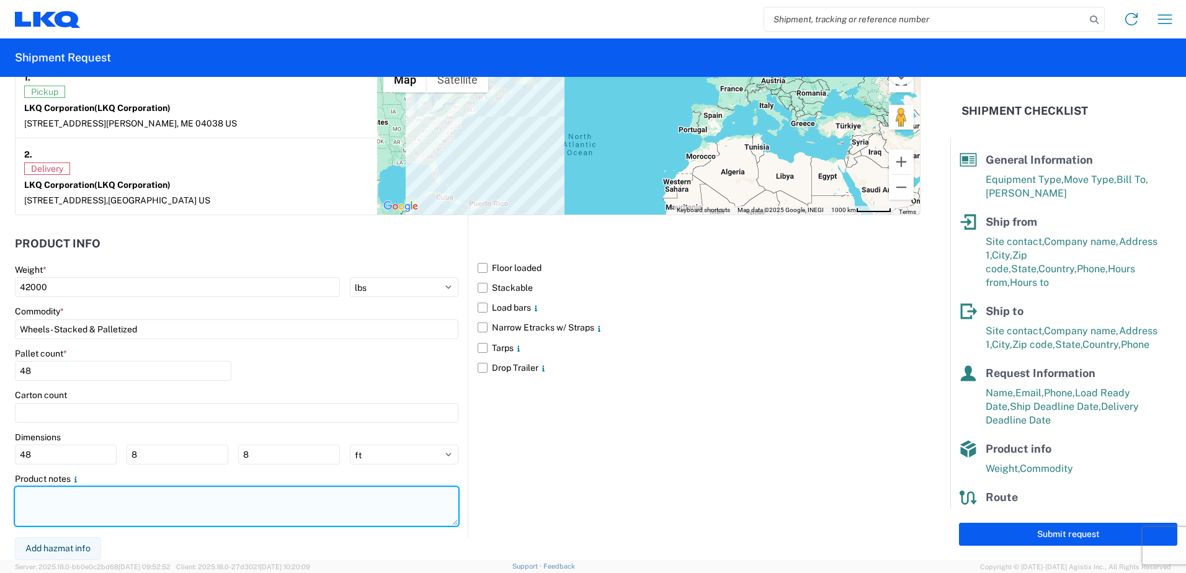
click at [313, 522] on textarea at bounding box center [237, 506] width 444 height 39
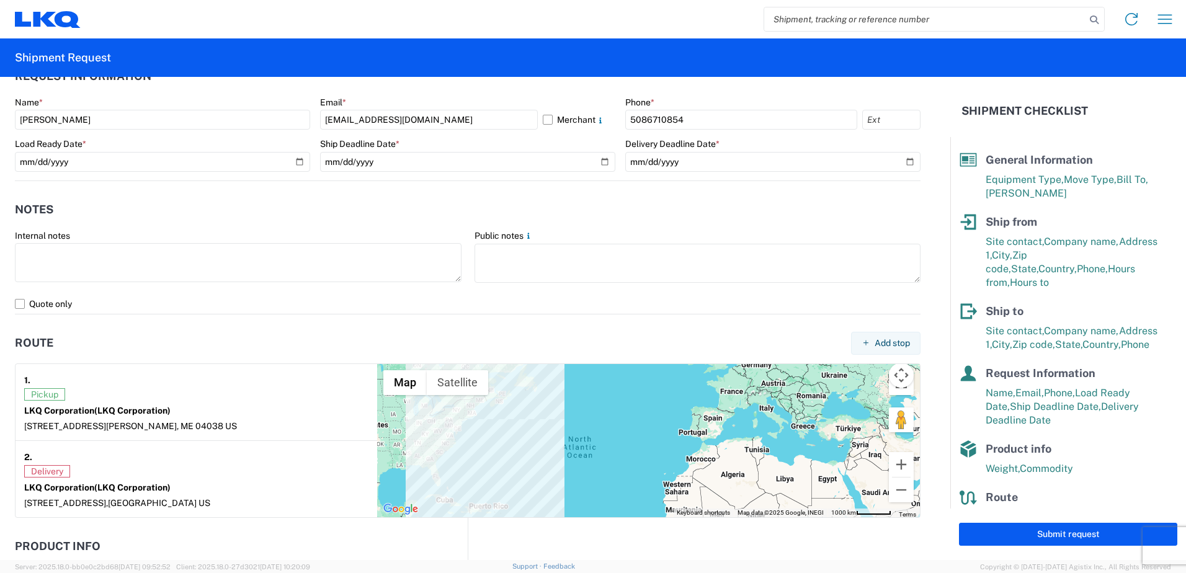
scroll to position [632, 0]
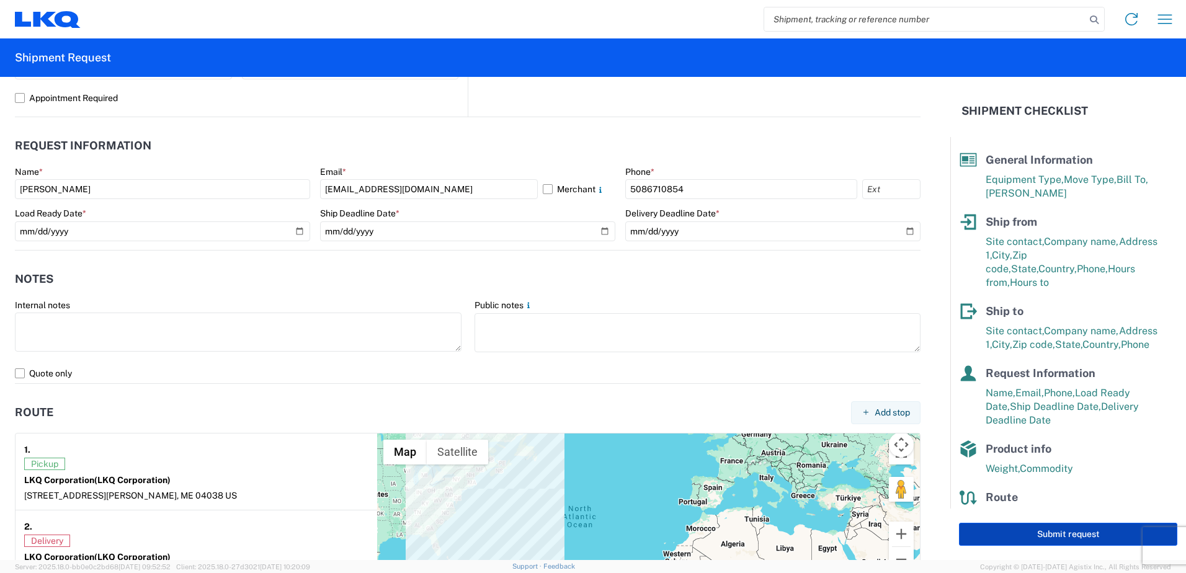
click at [1081, 532] on button "Submit request" at bounding box center [1068, 534] width 218 height 23
select select "US"
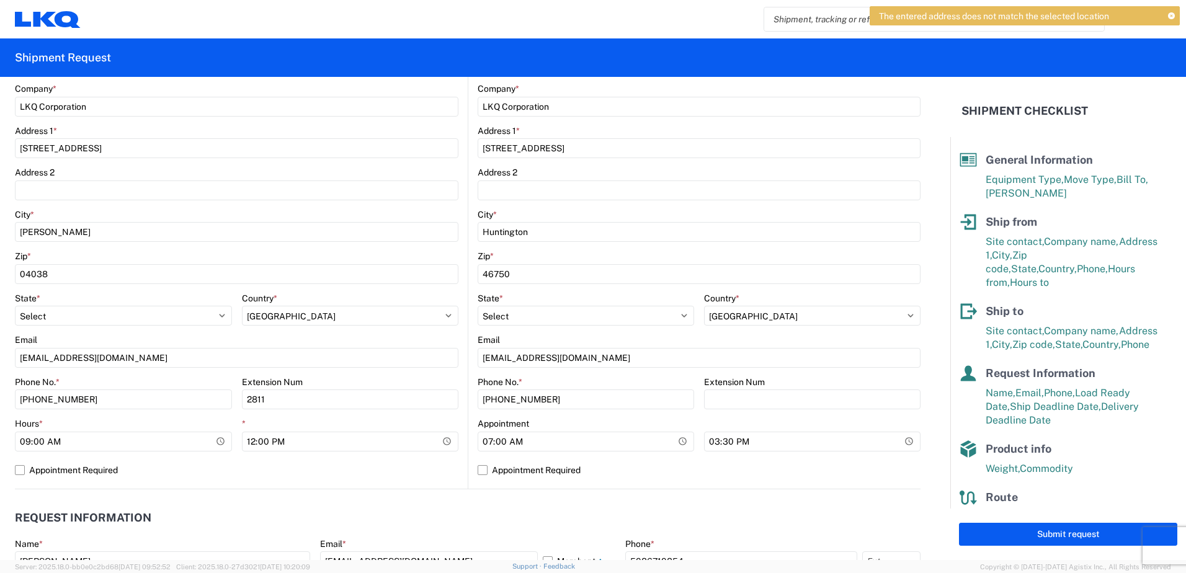
scroll to position [0, 0]
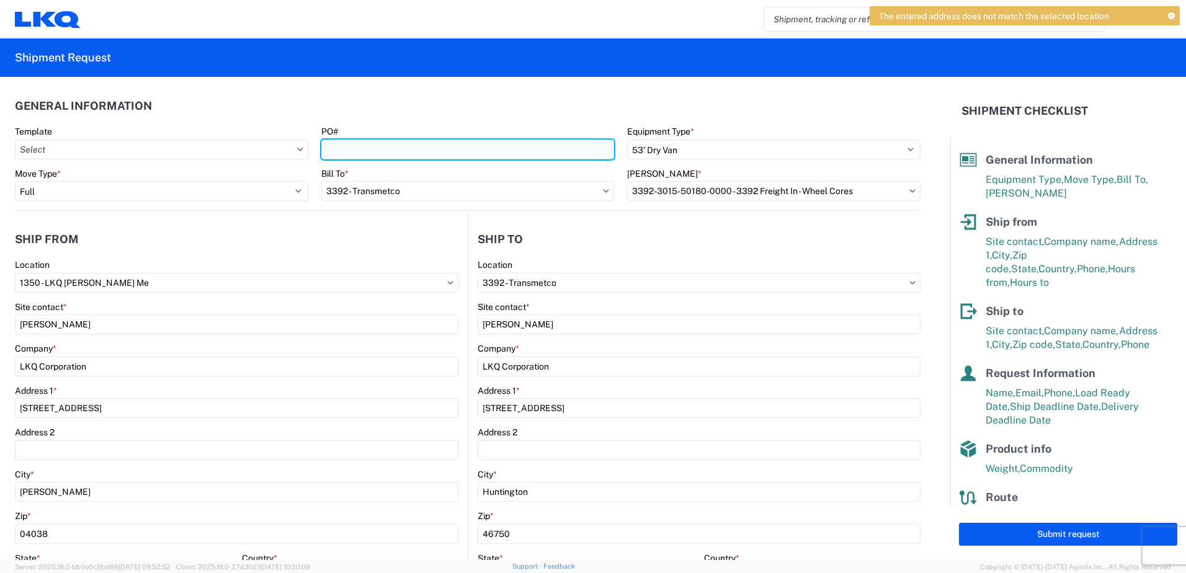
click at [341, 142] on input "PO#" at bounding box center [467, 150] width 293 height 20
click at [347, 230] on header "Ship from" at bounding box center [241, 239] width 453 height 28
click at [324, 151] on input "t31482" at bounding box center [467, 150] width 293 height 20
type input "T31482"
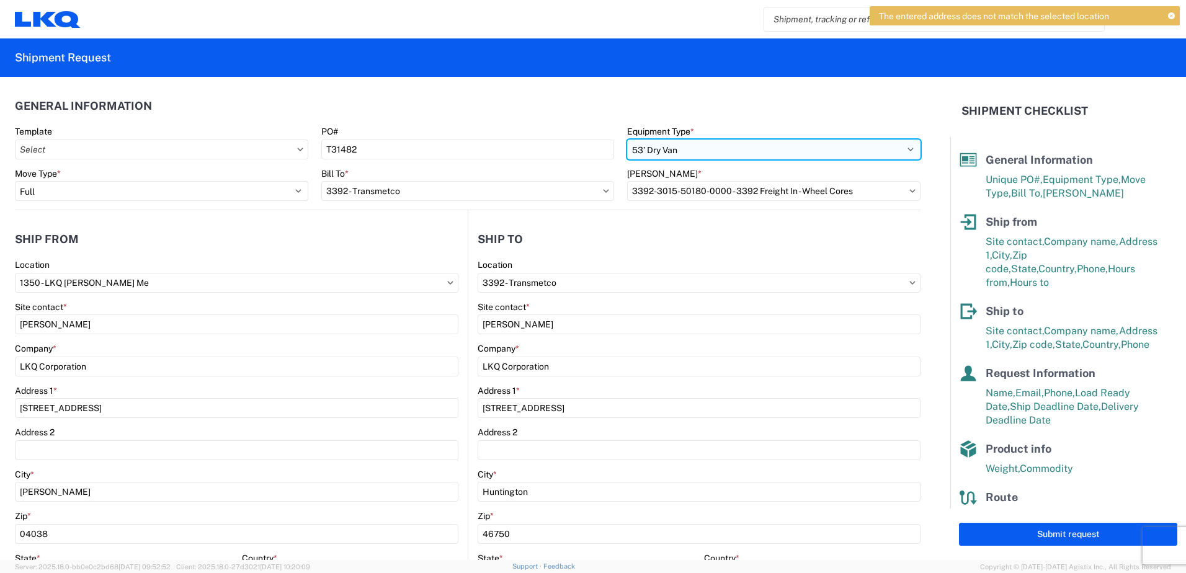
click at [722, 151] on select "Select 53’ Dry Van Flatbed Dropdeck (van) Lowboy (flatbed) Rail" at bounding box center [773, 150] width 293 height 20
click at [627, 140] on select "Select 53’ Dry Van Flatbed Dropdeck (van) Lowboy (flatbed) Rail" at bounding box center [773, 150] width 293 height 20
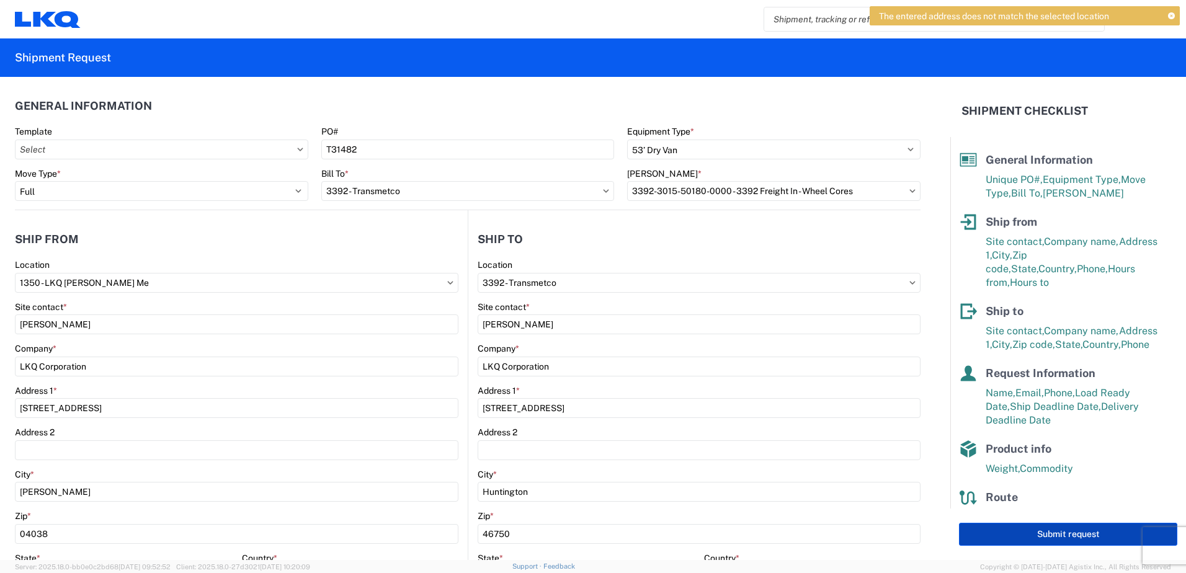
click at [1059, 532] on button "Submit request" at bounding box center [1068, 534] width 218 height 23
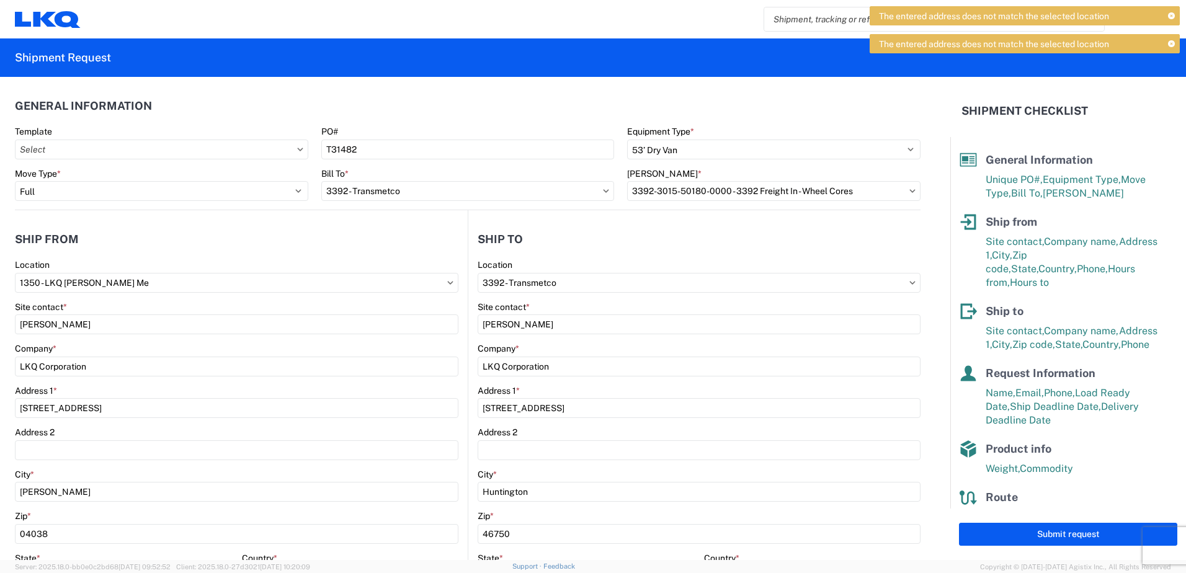
click at [844, 295] on agx-form-control-wrapper-v2 "Location 3392 - Transmetco" at bounding box center [699, 280] width 443 height 42
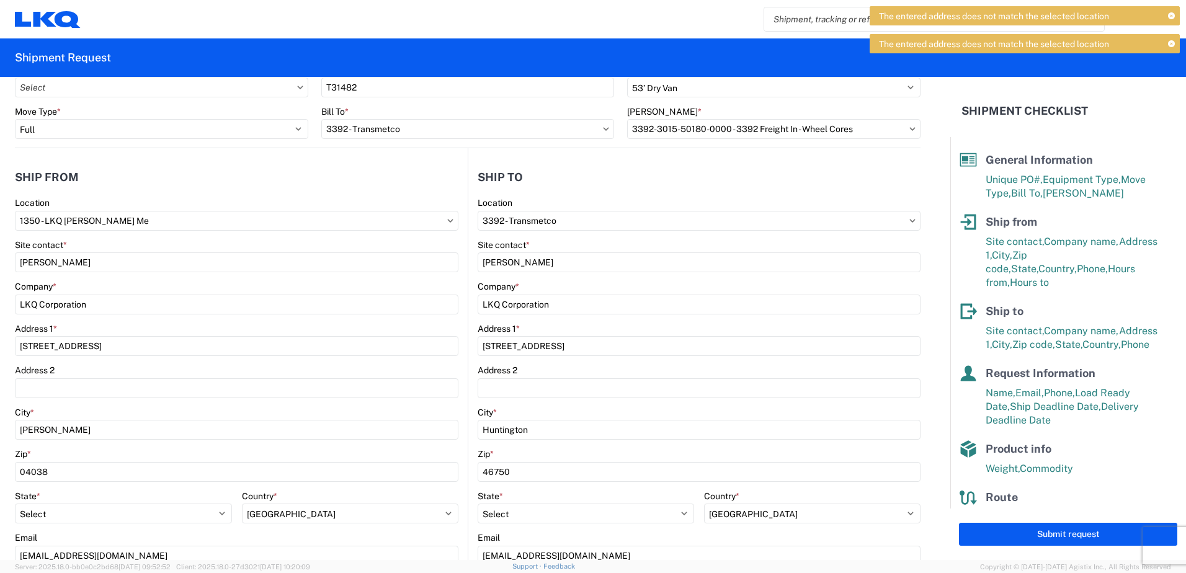
scroll to position [124, 0]
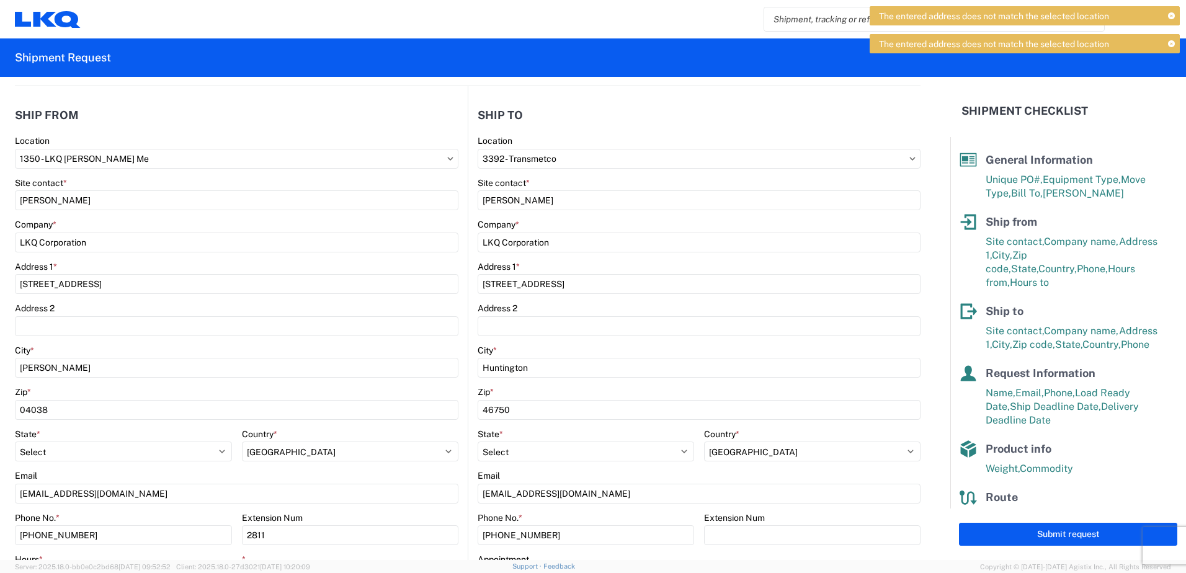
click at [619, 258] on agx-form-control-wrapper-v2 "Company * LKQ Corporation" at bounding box center [699, 240] width 443 height 42
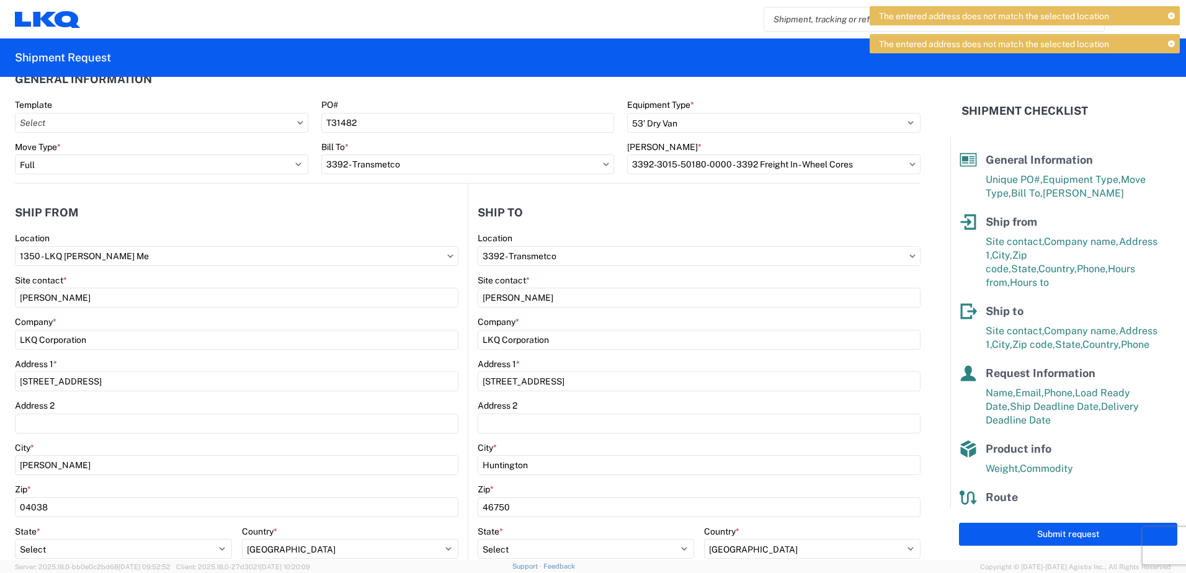
scroll to position [0, 0]
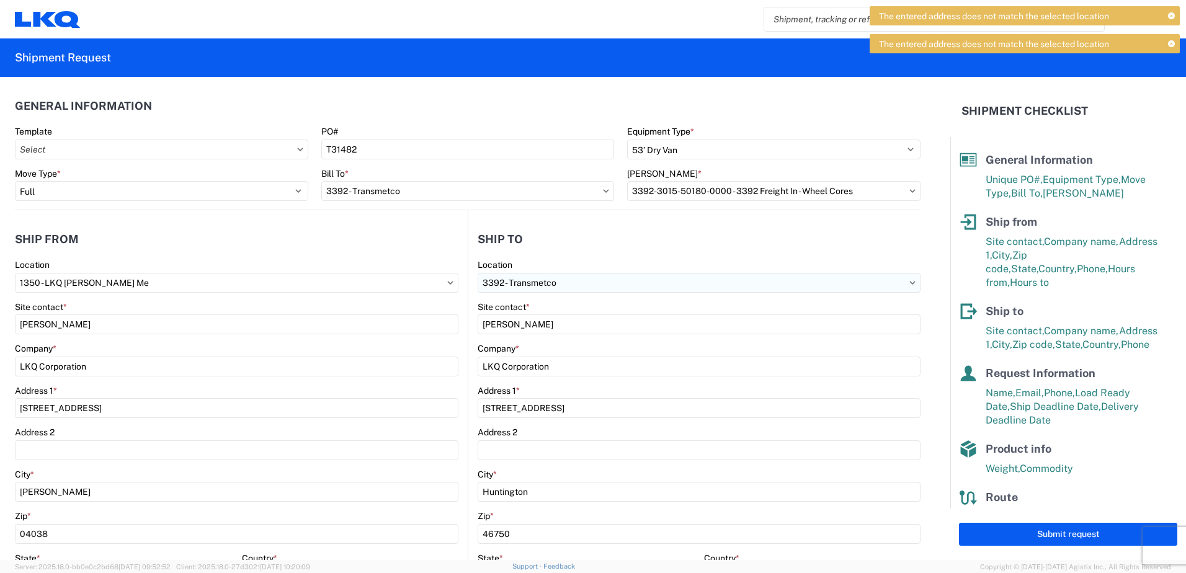
click at [581, 283] on input "3392 - Transmetco" at bounding box center [699, 283] width 443 height 20
type input "3392"
click at [532, 338] on div "3392 - Transmetco" at bounding box center [584, 338] width 217 height 20
select select "US"
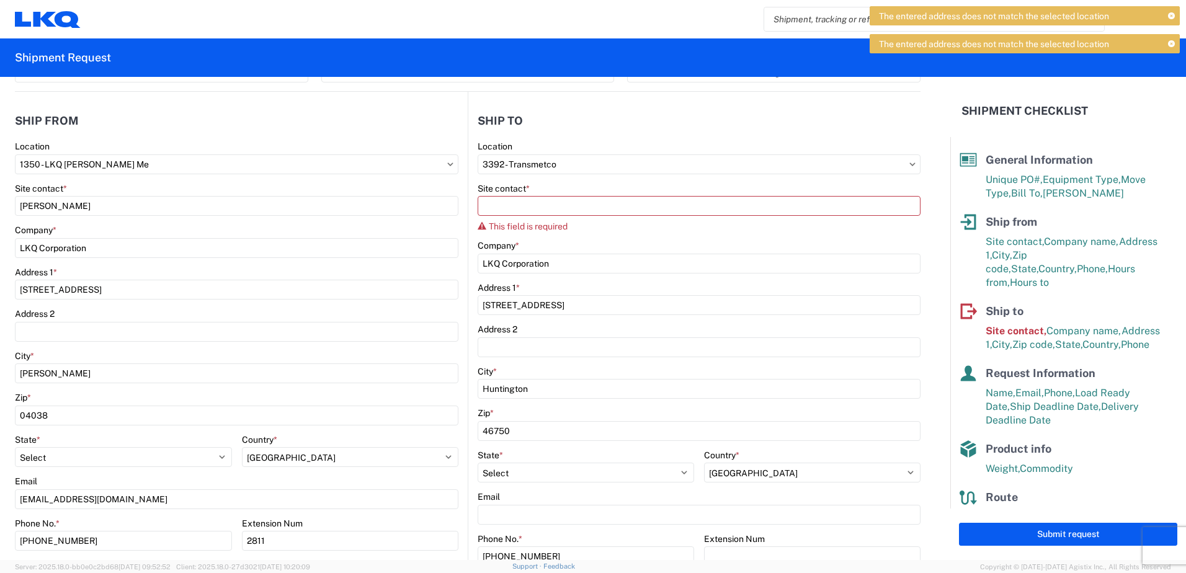
scroll to position [124, 0]
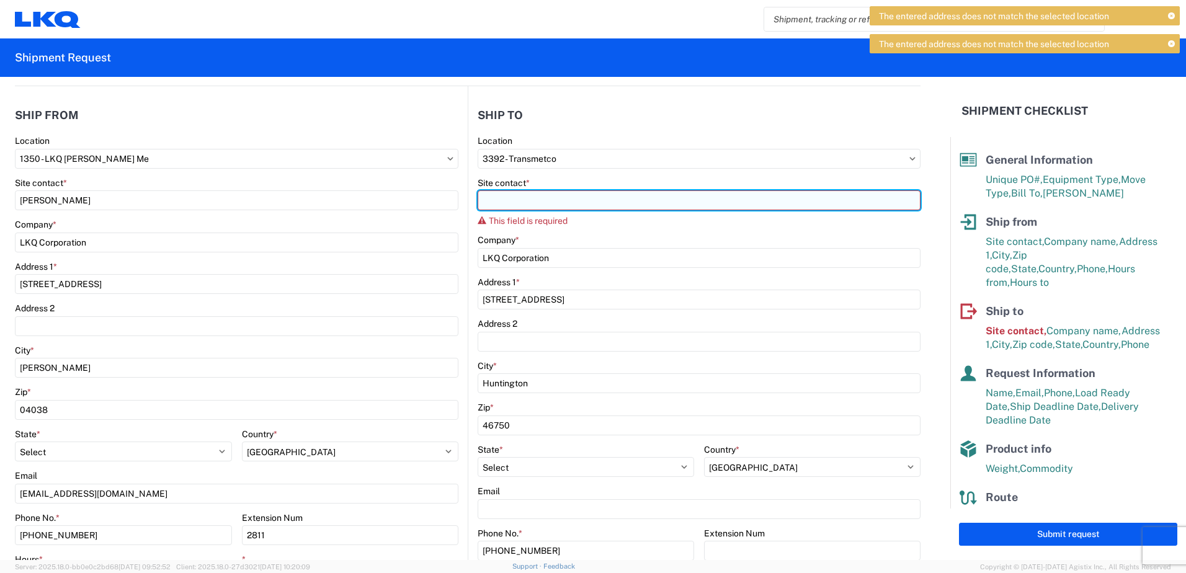
click at [503, 198] on input "Site contact *" at bounding box center [699, 200] width 443 height 20
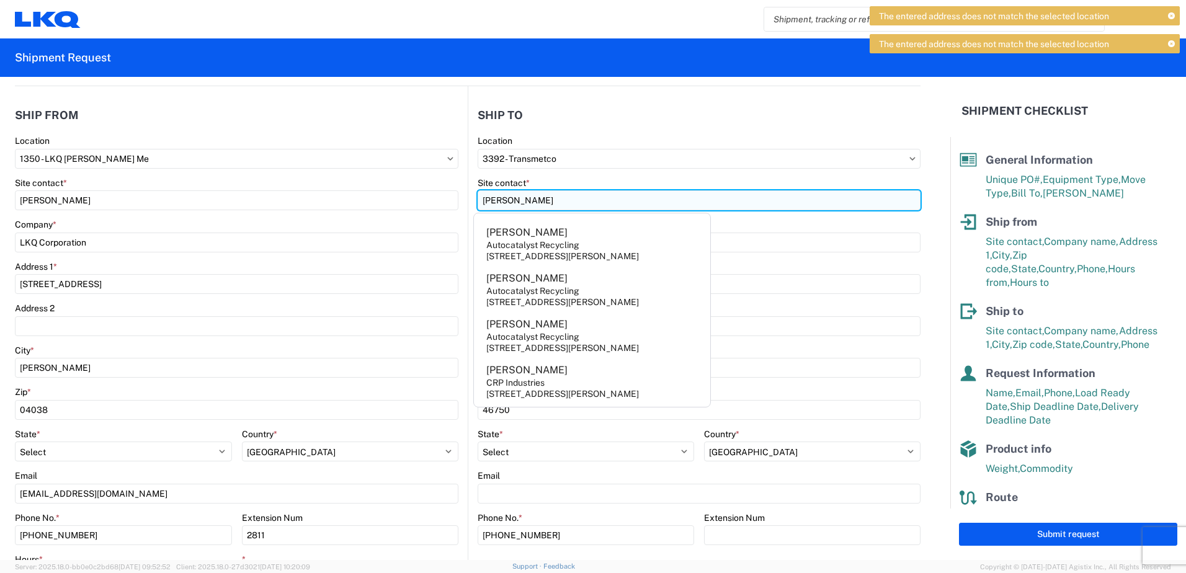
click at [554, 200] on input "Ryan" at bounding box center [699, 200] width 443 height 20
type input "Ryan"
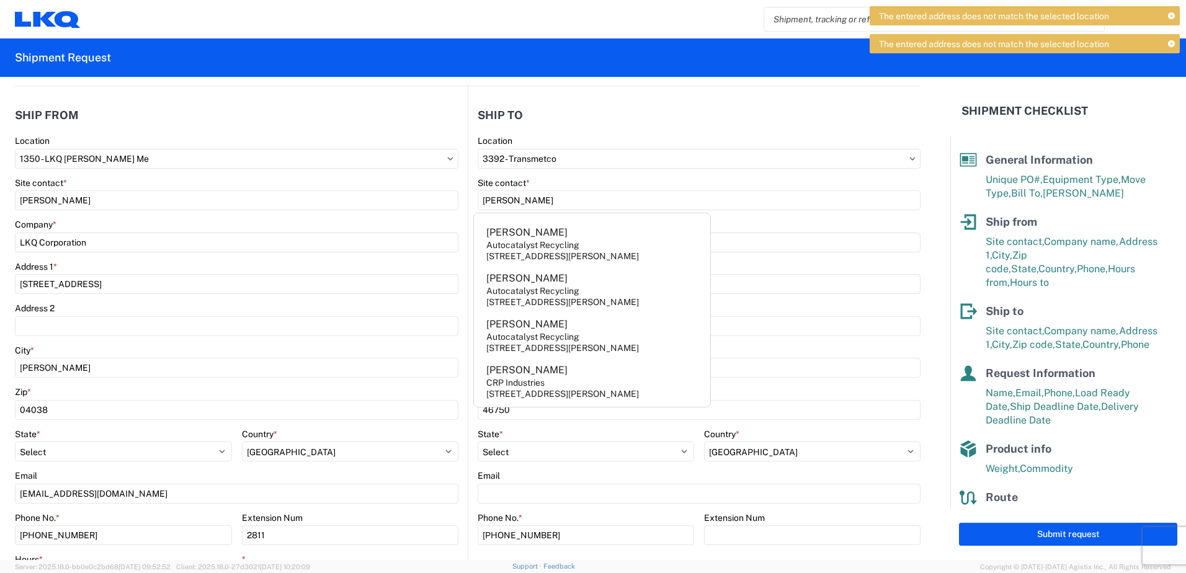
click at [826, 308] on div "Address 2" at bounding box center [699, 308] width 443 height 11
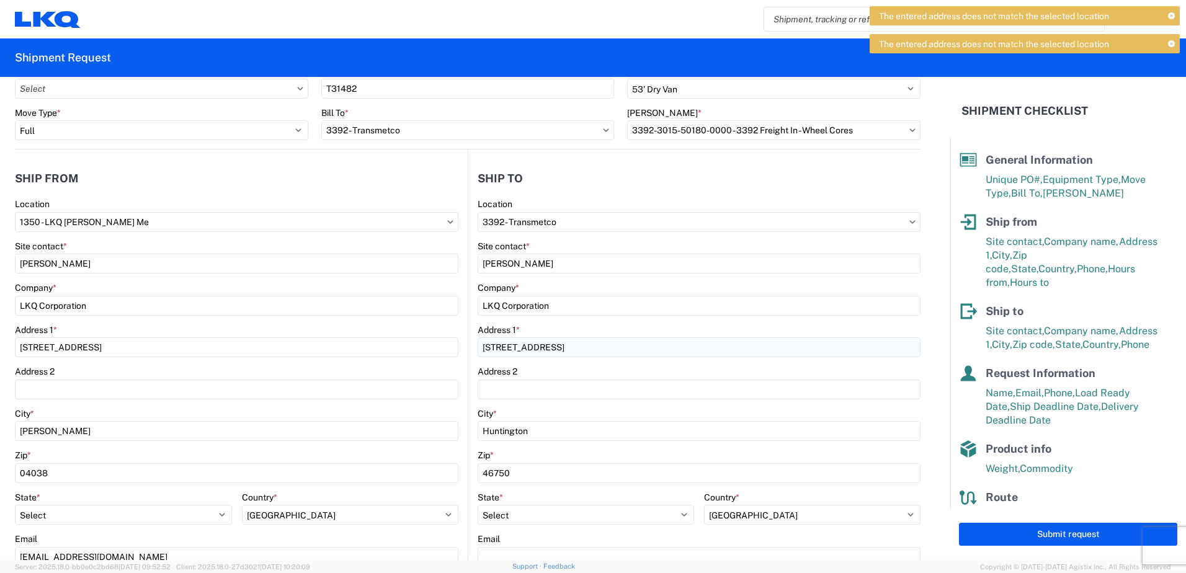
scroll to position [0, 0]
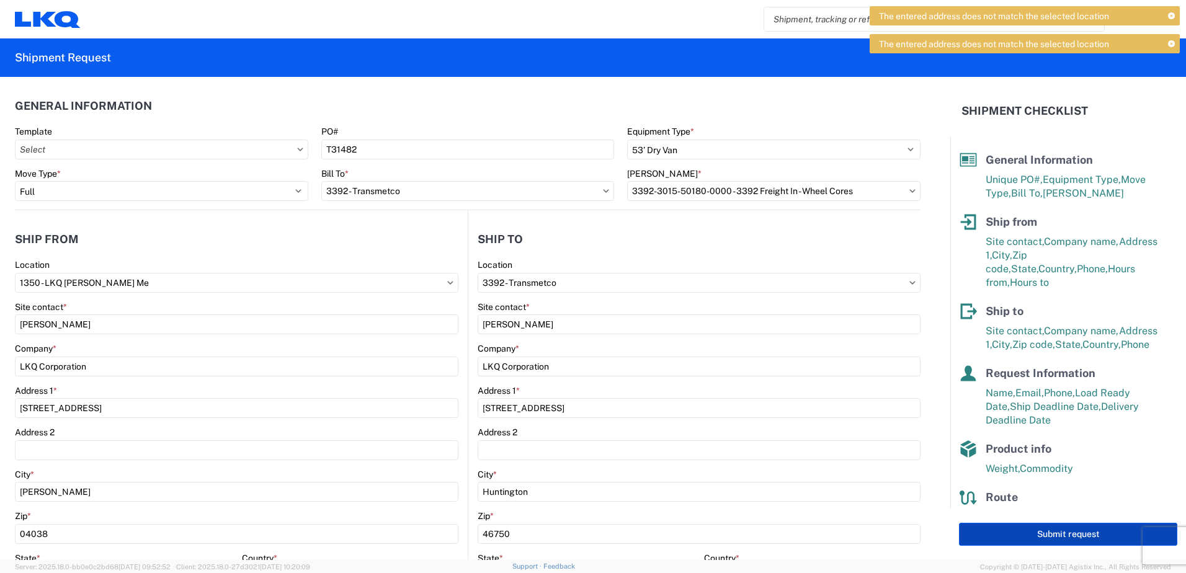
click at [1066, 535] on button "Submit request" at bounding box center [1068, 534] width 218 height 23
